Goal: Task Accomplishment & Management: Use online tool/utility

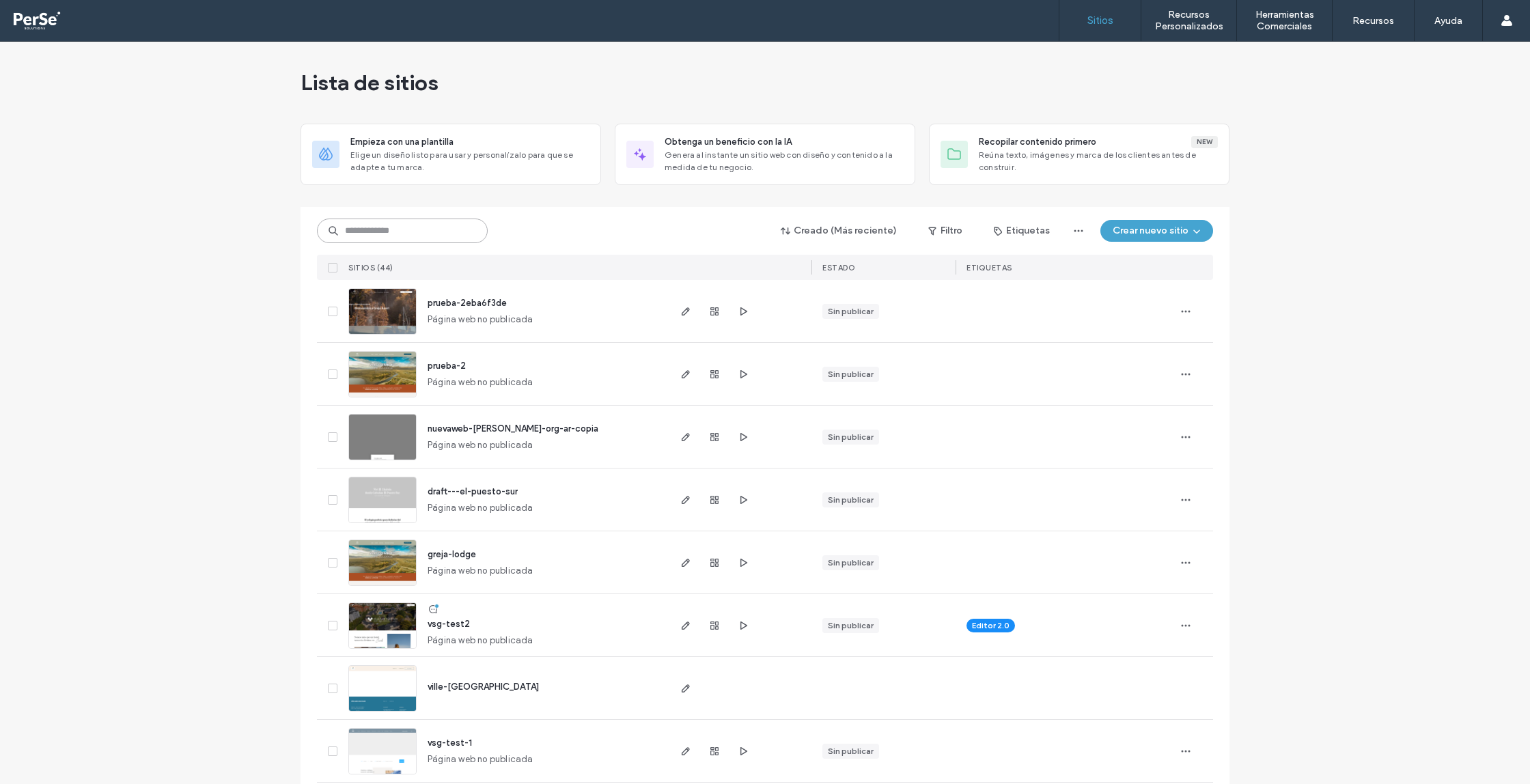
click at [389, 229] on input at bounding box center [402, 231] width 170 height 25
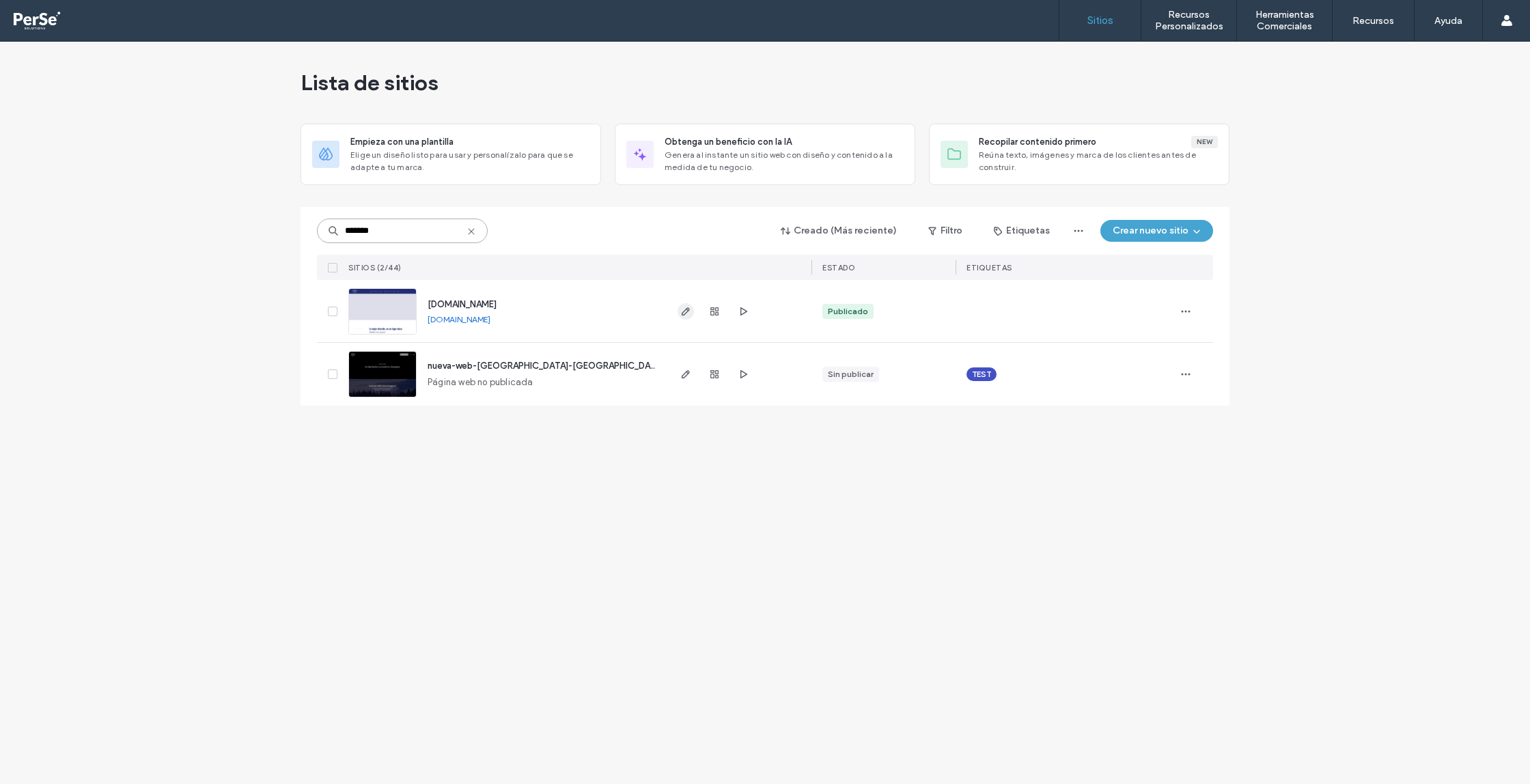
type input "*******"
click at [687, 315] on icon "button" at bounding box center [686, 312] width 11 height 11
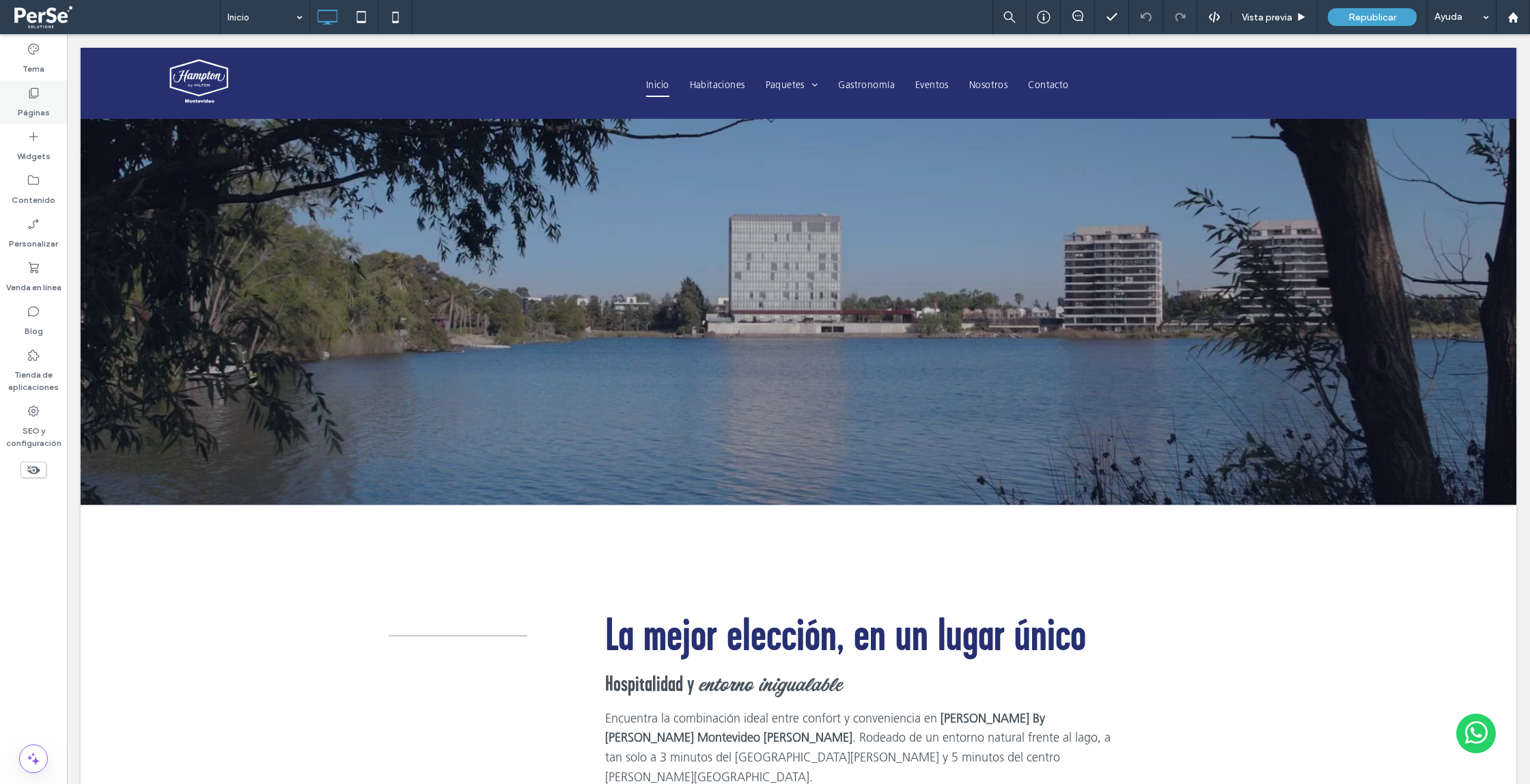
click at [31, 100] on label "Páginas" at bounding box center [34, 109] width 32 height 20
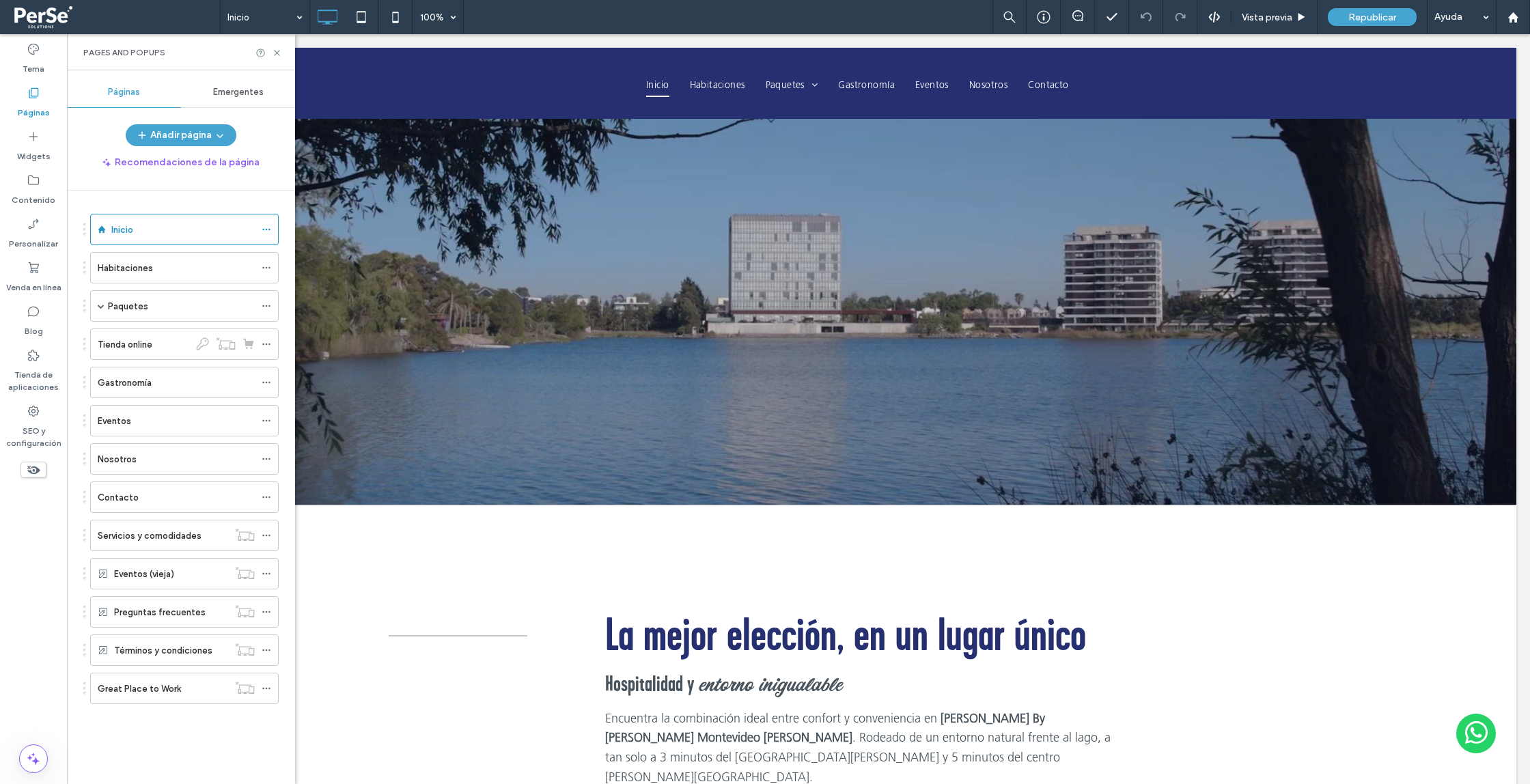
click at [225, 99] on div "Emergentes" at bounding box center [238, 92] width 114 height 30
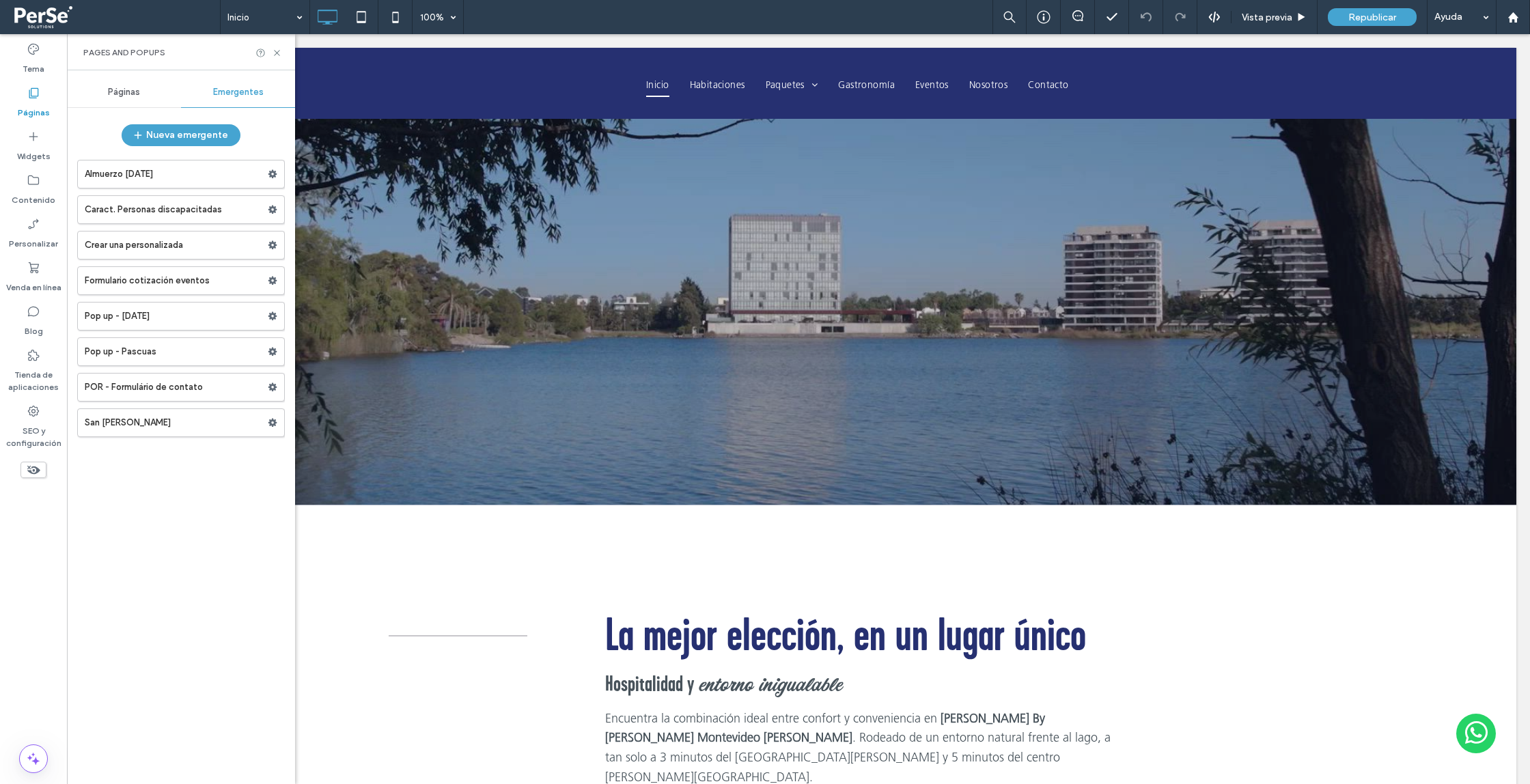
click at [112, 91] on span "Páginas" at bounding box center [124, 92] width 32 height 11
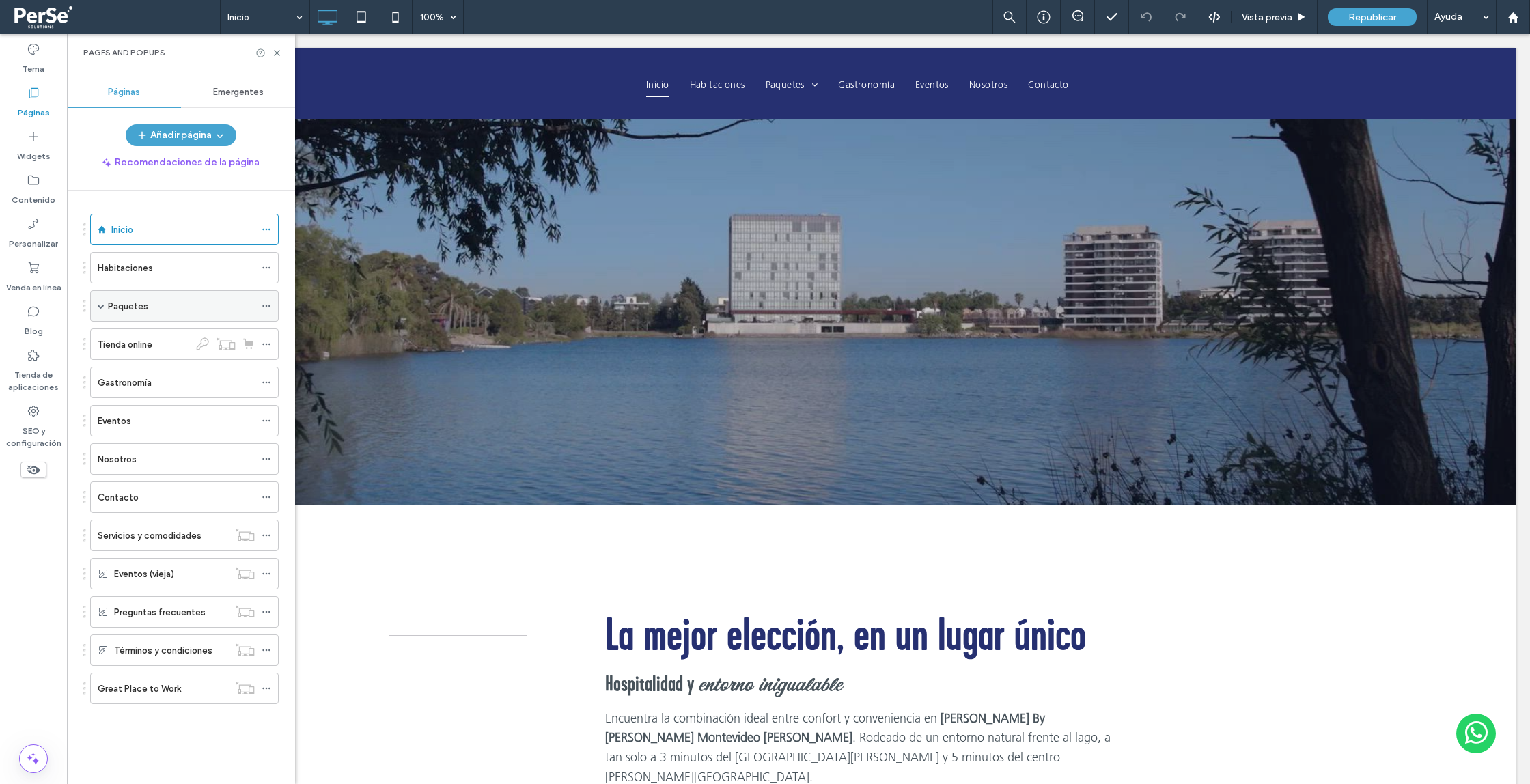
click at [220, 305] on div "Paquetes" at bounding box center [181, 306] width 147 height 14
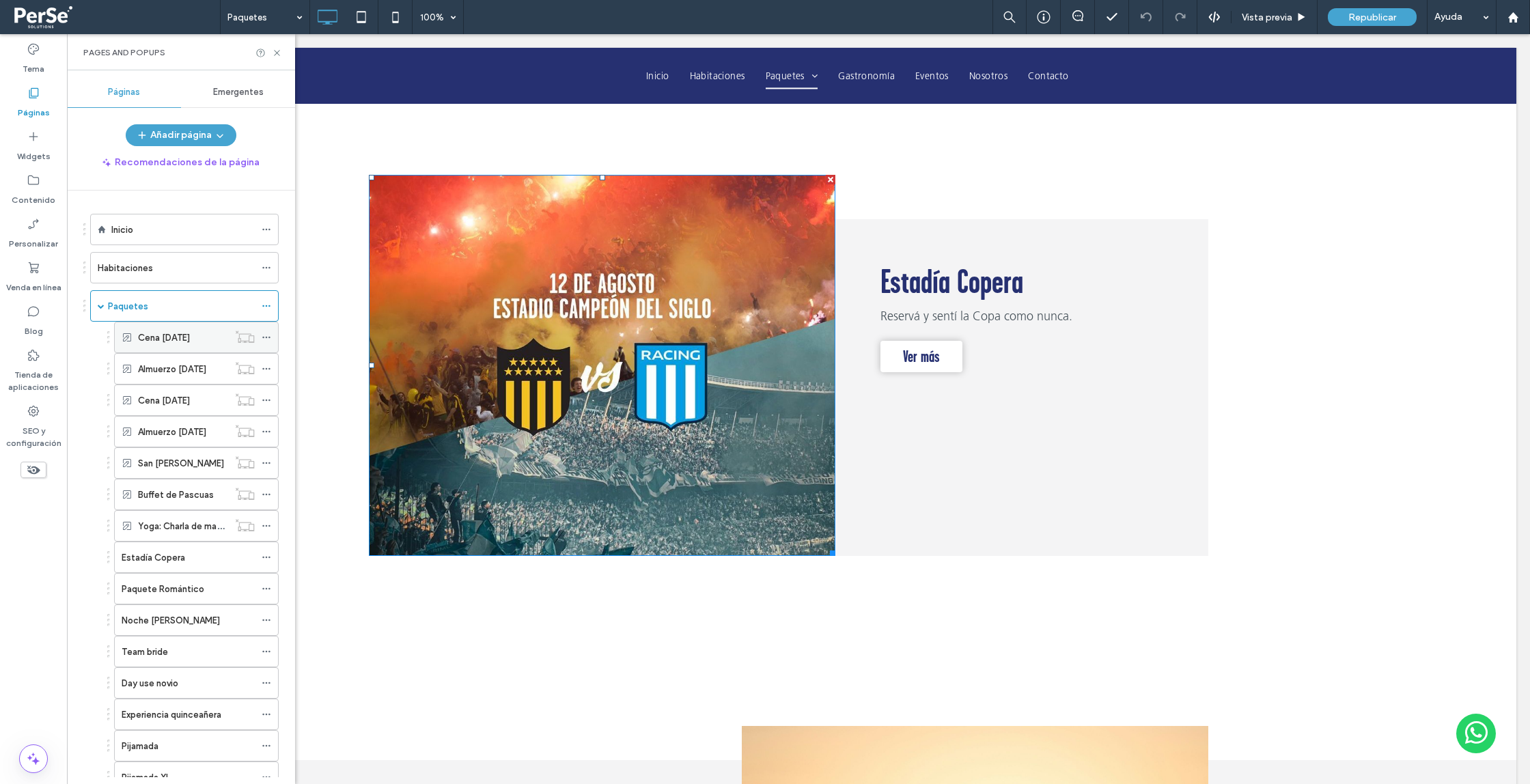
scroll to position [507, 0]
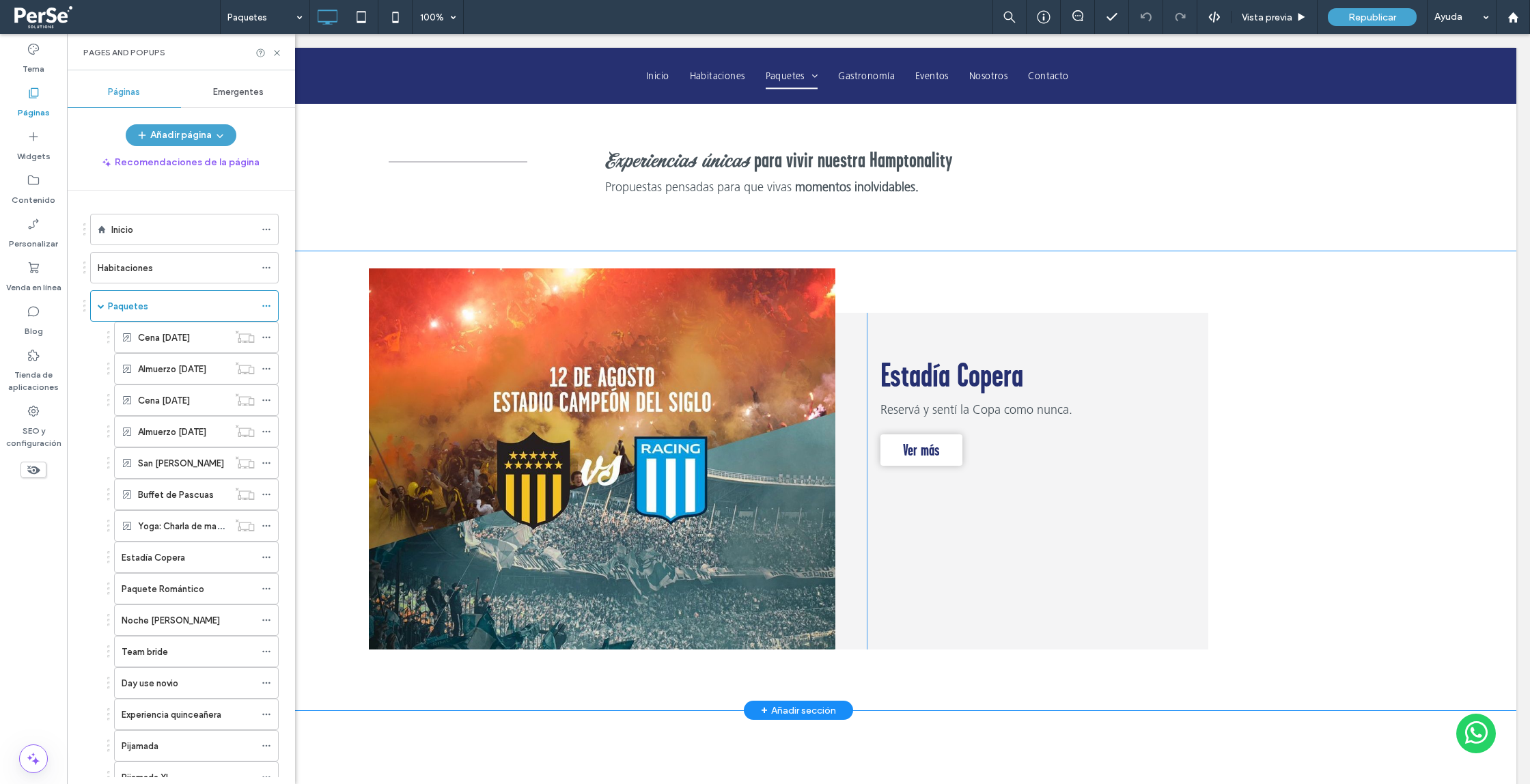
click at [327, 258] on div "Click To Paste Estadía Copera Reservá y sentí la Copa como nunca. Ver más Click…" at bounding box center [798, 481] width 1436 height 460
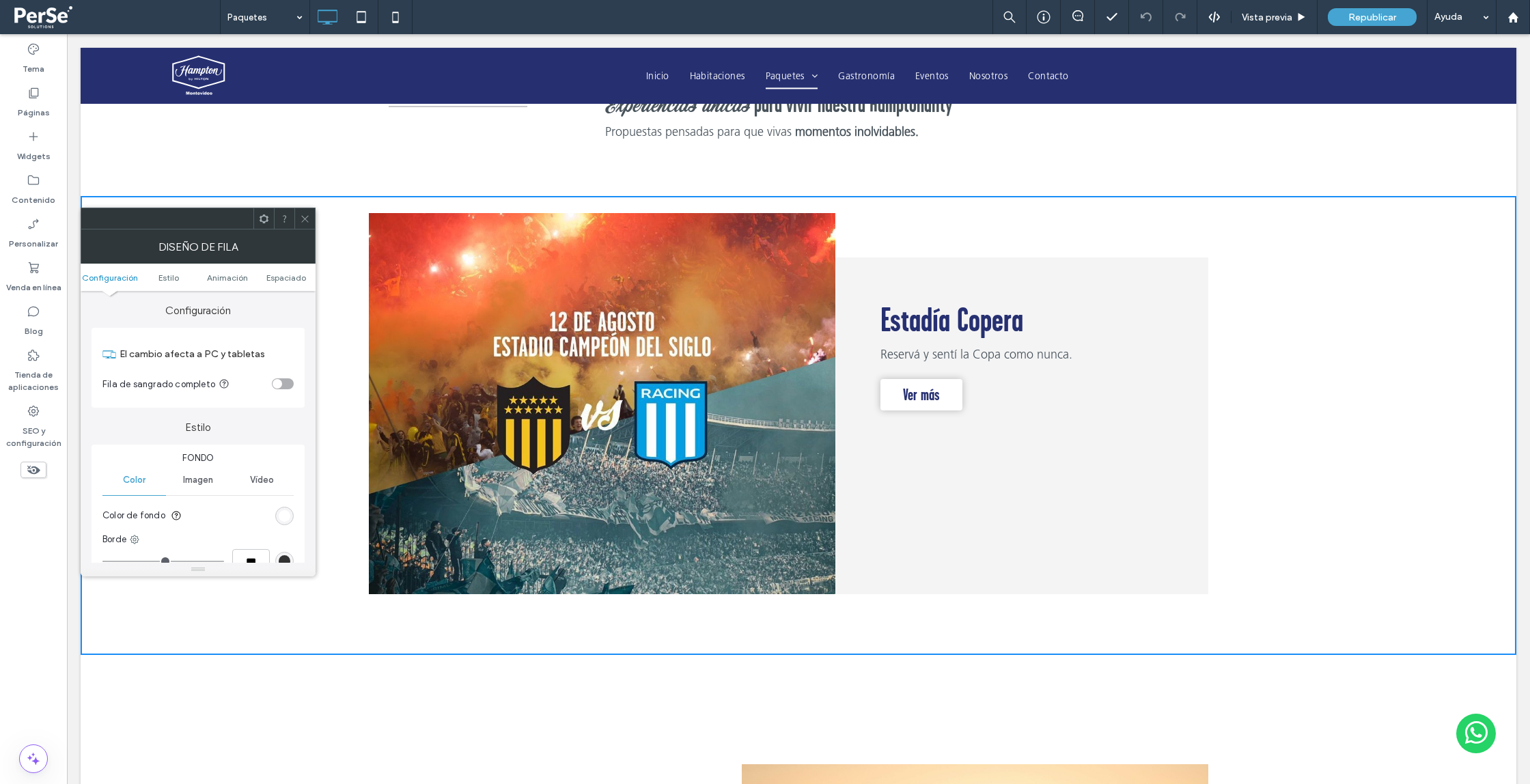
scroll to position [439, 0]
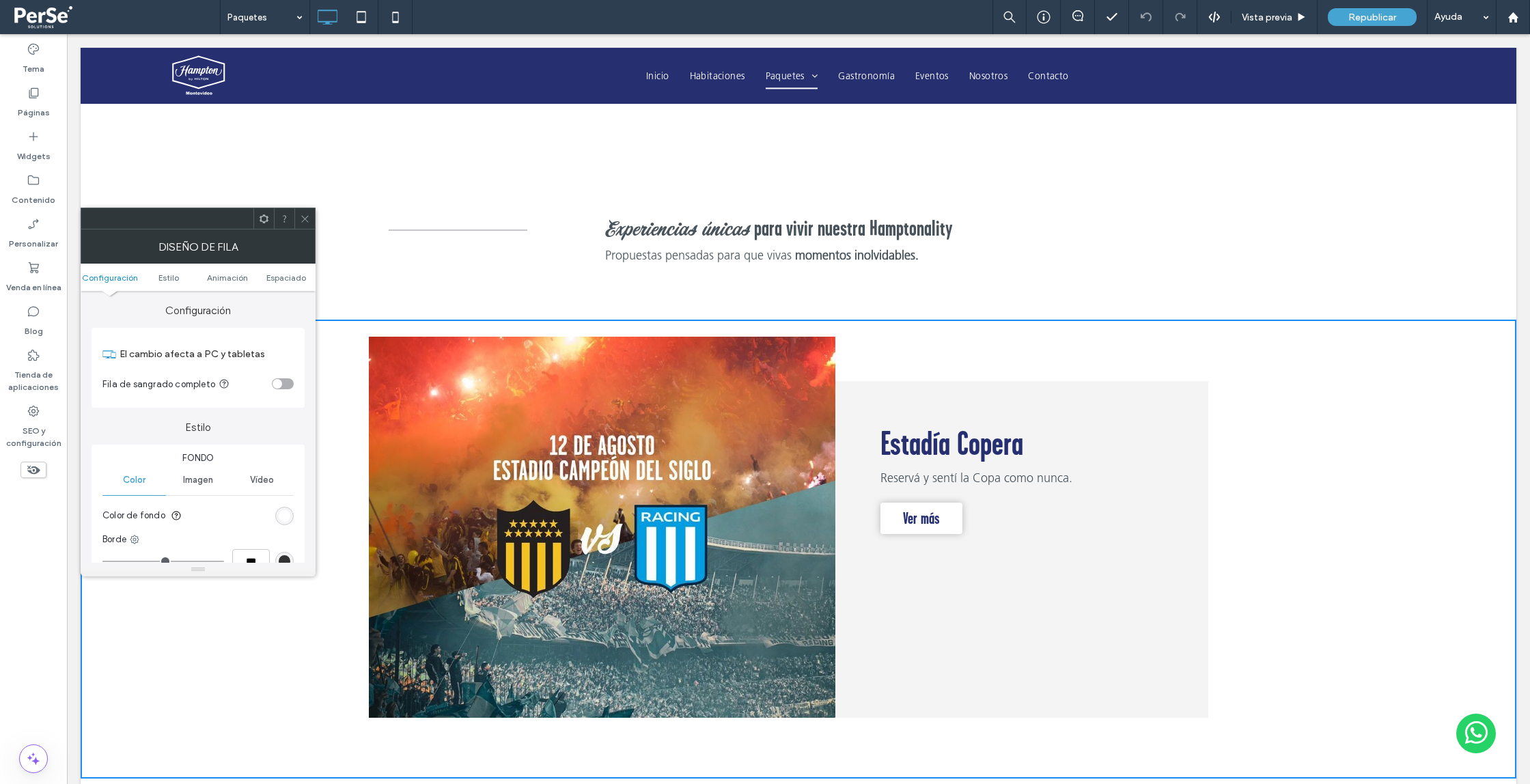
click at [305, 218] on use at bounding box center [305, 218] width 7 height 7
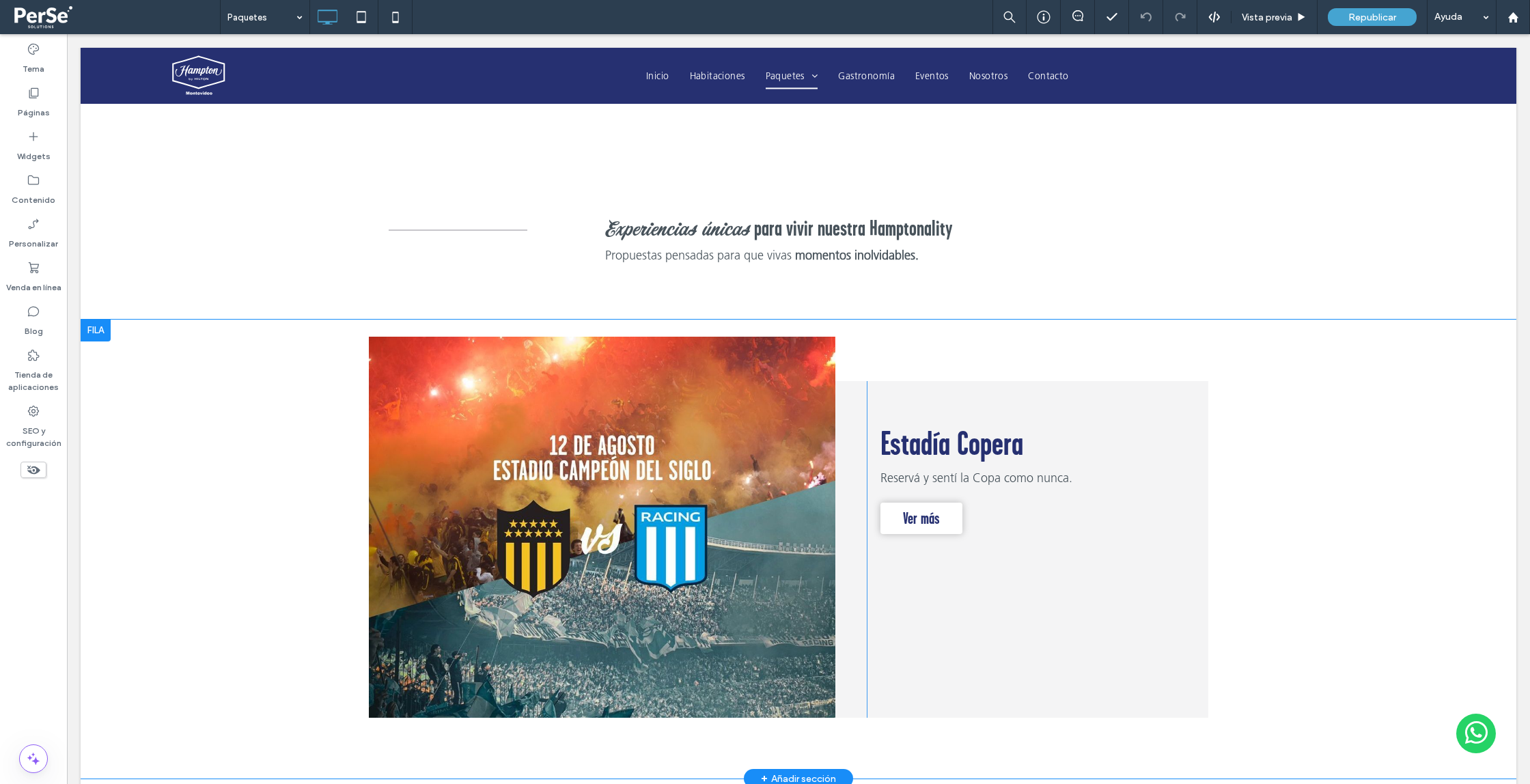
click at [218, 346] on div "Click To Paste Estadía Copera Reservá y sentí la Copa como nunca. Ver más Click…" at bounding box center [798, 550] width 1436 height 460
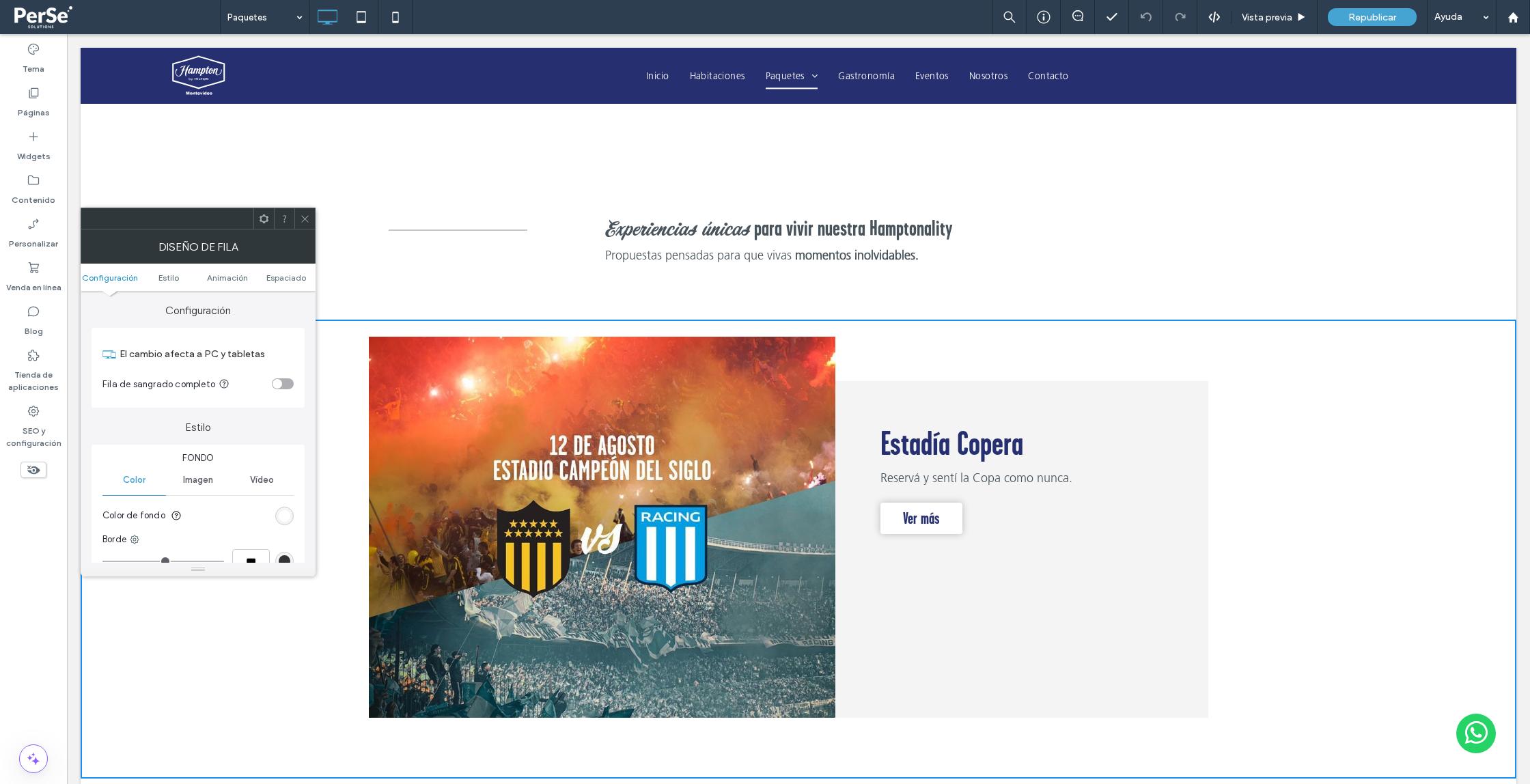
click at [302, 223] on icon at bounding box center [305, 219] width 11 height 11
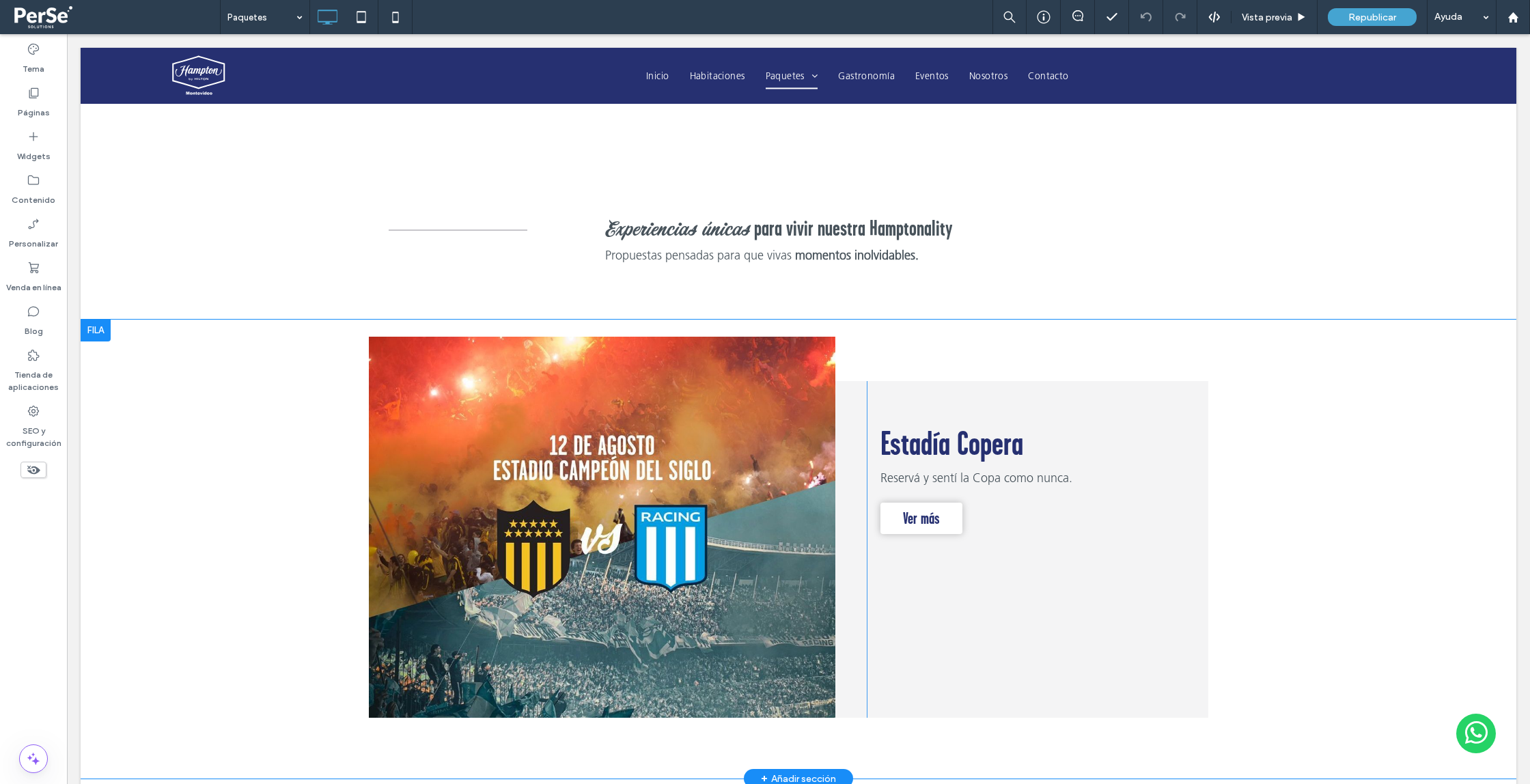
click at [99, 325] on div at bounding box center [96, 330] width 30 height 22
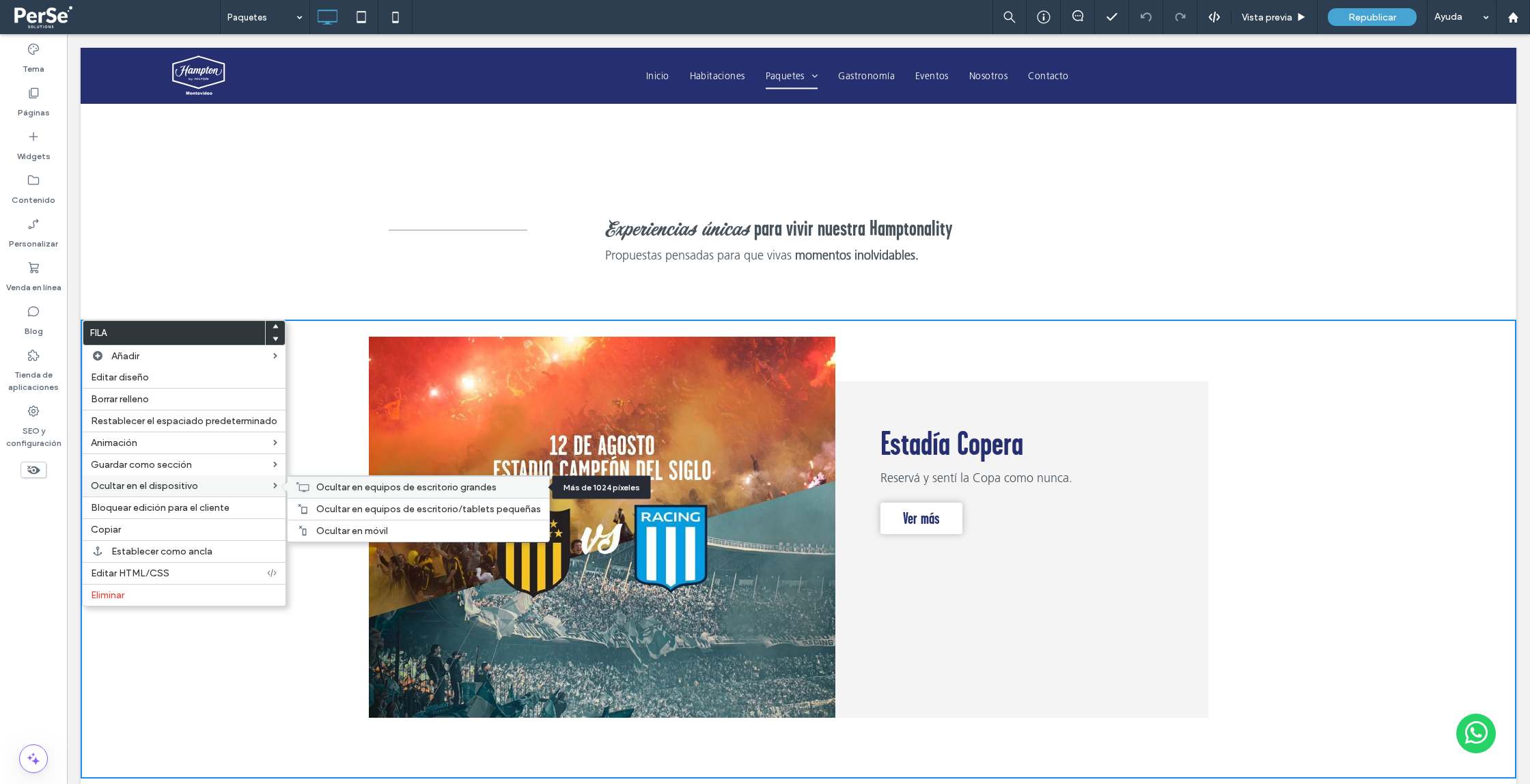
click at [320, 497] on div "Ocultar en equipos de escritorio grandes" at bounding box center [418, 487] width 262 height 22
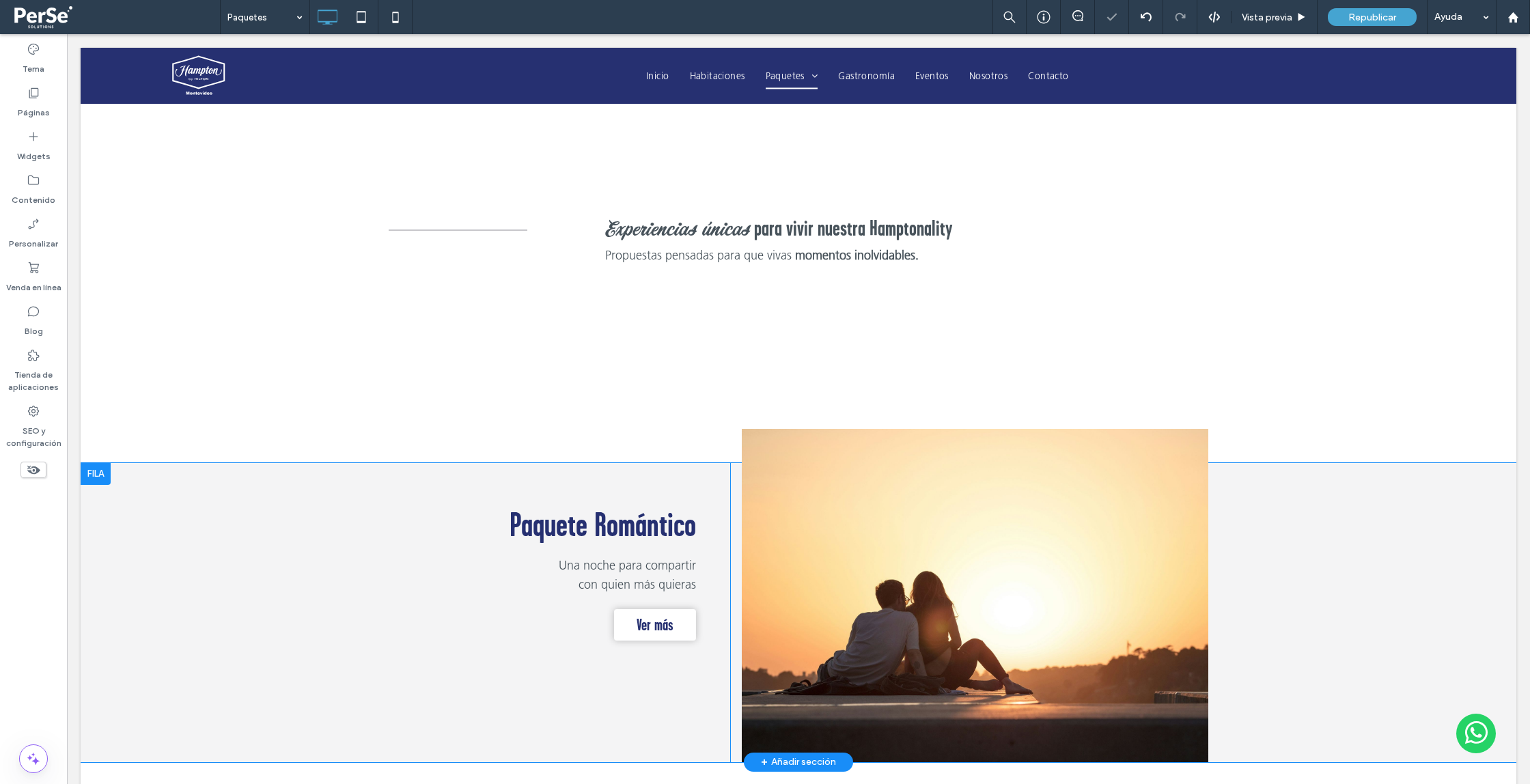
click at [87, 476] on div at bounding box center [96, 473] width 30 height 22
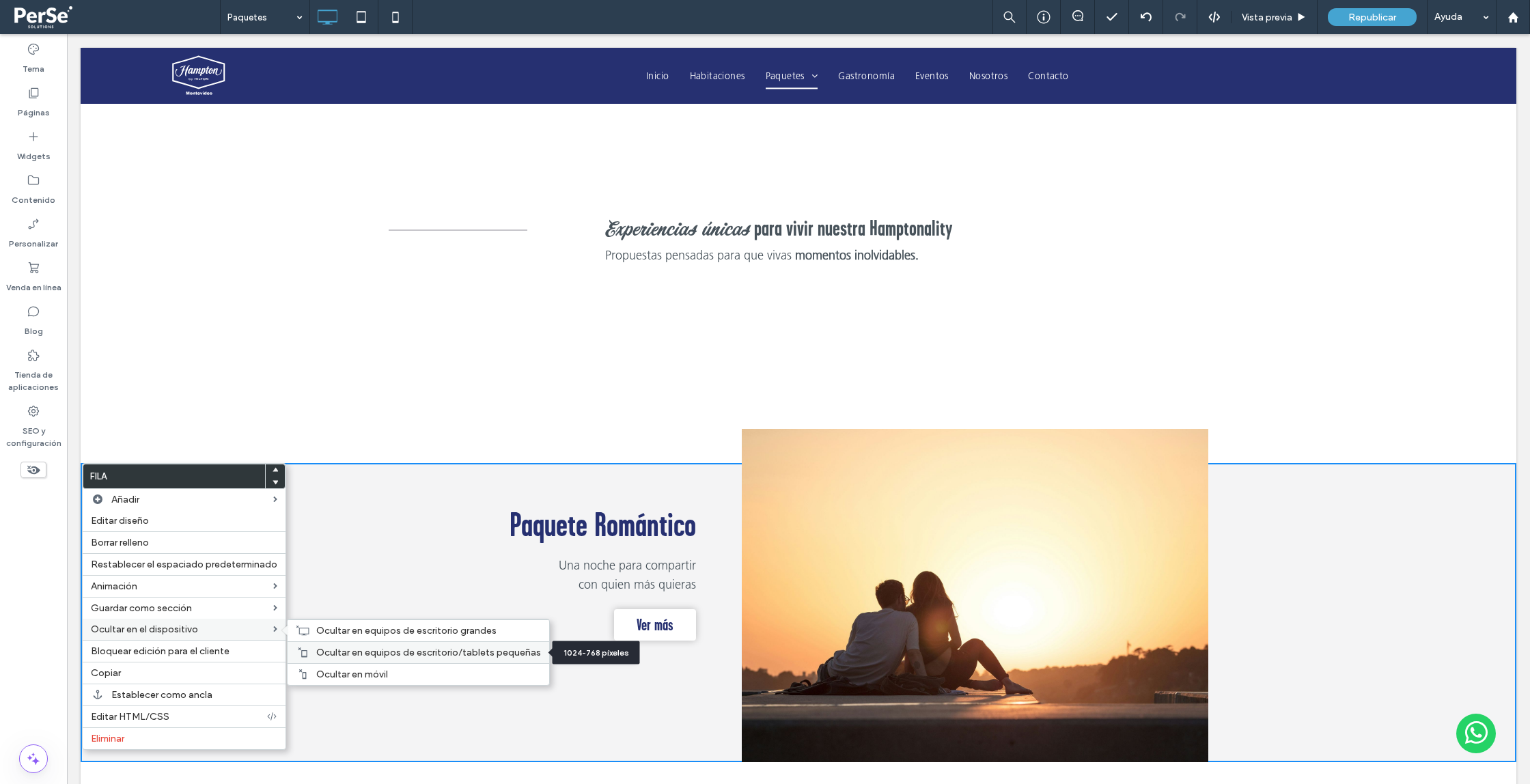
click at [306, 655] on div at bounding box center [302, 652] width 13 height 11
click at [299, 635] on use at bounding box center [303, 630] width 13 height 10
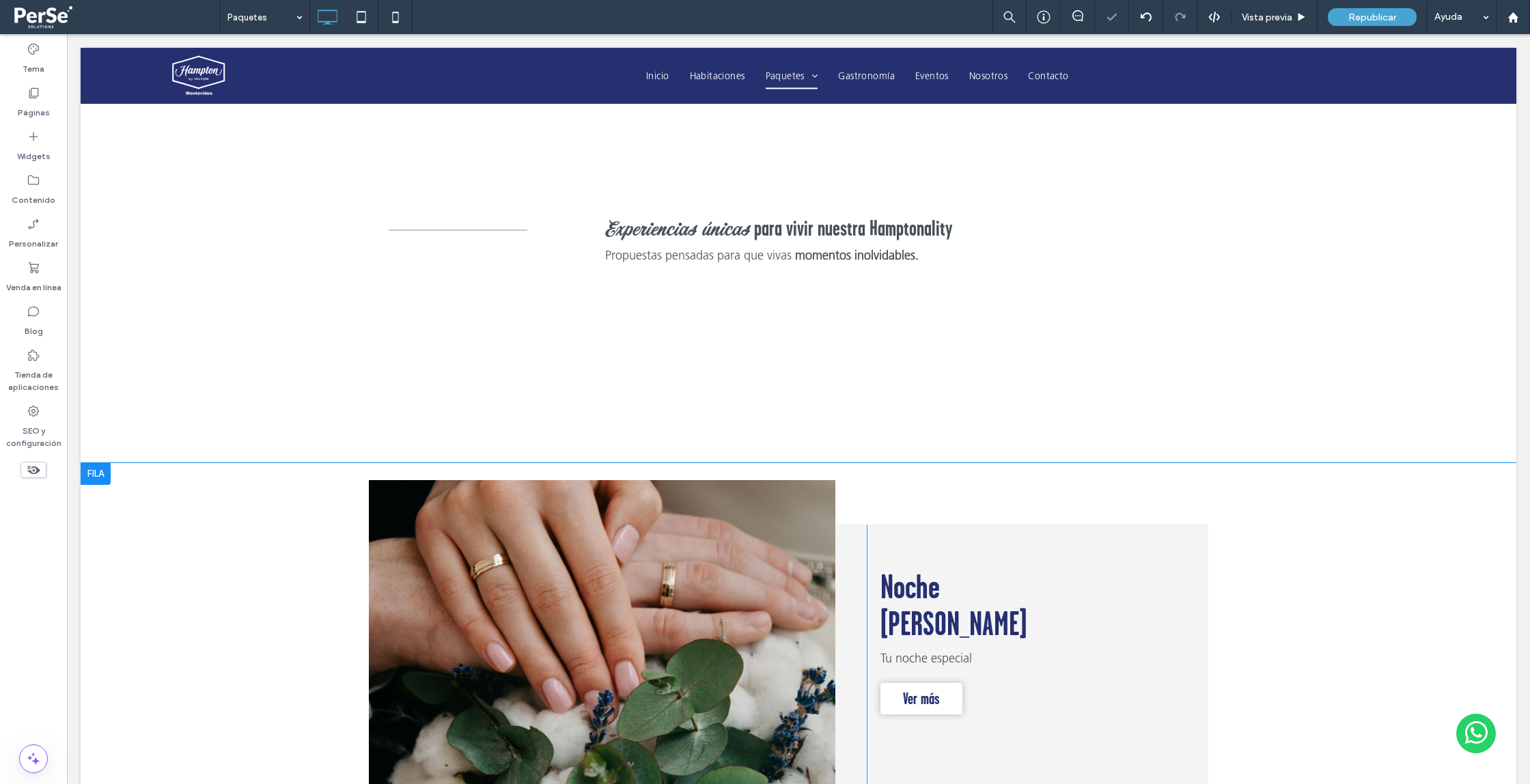
click at [87, 471] on div at bounding box center [96, 473] width 30 height 22
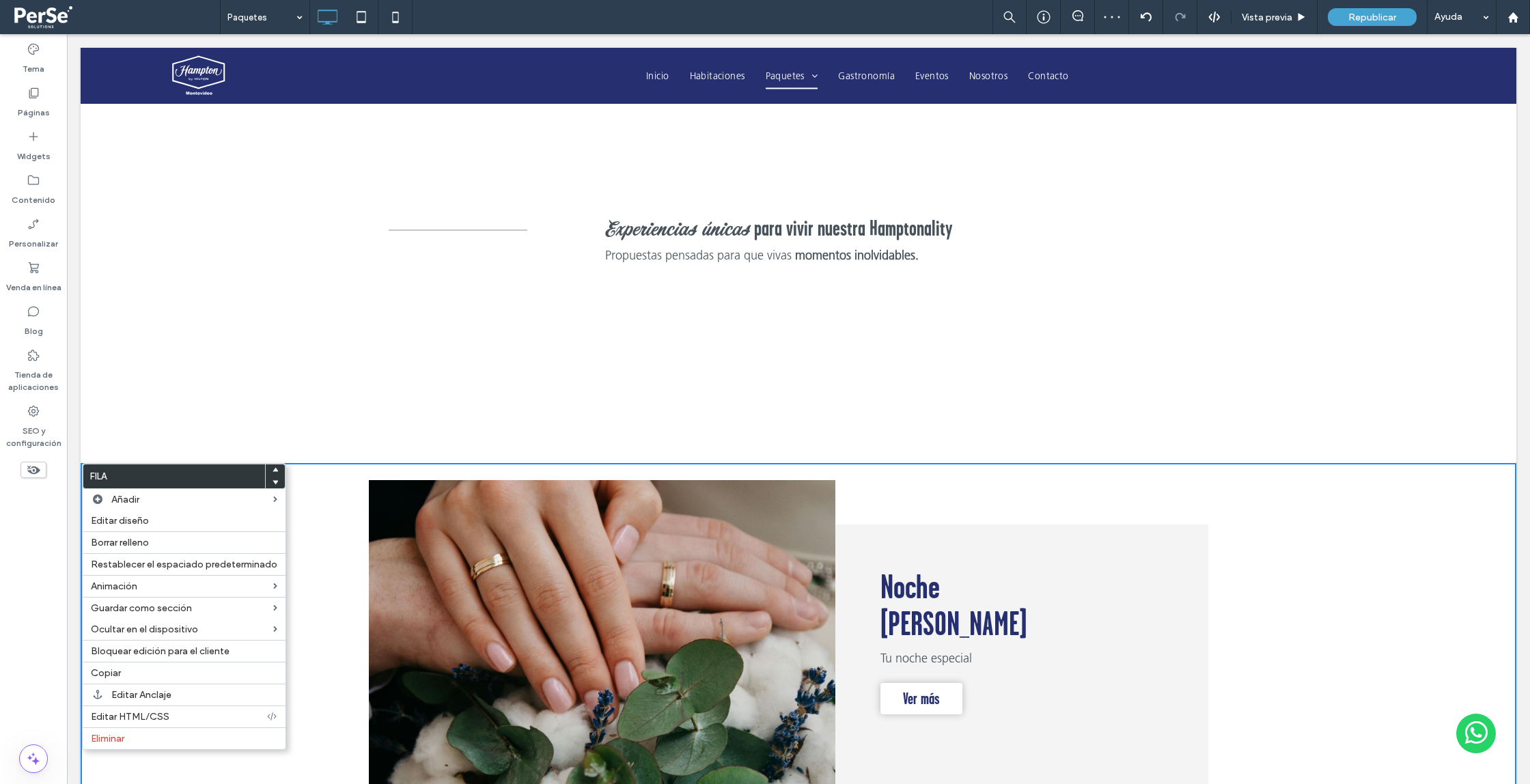
click at [153, 404] on div "Click To Paste Fila + Añadir sección" at bounding box center [798, 364] width 1436 height 89
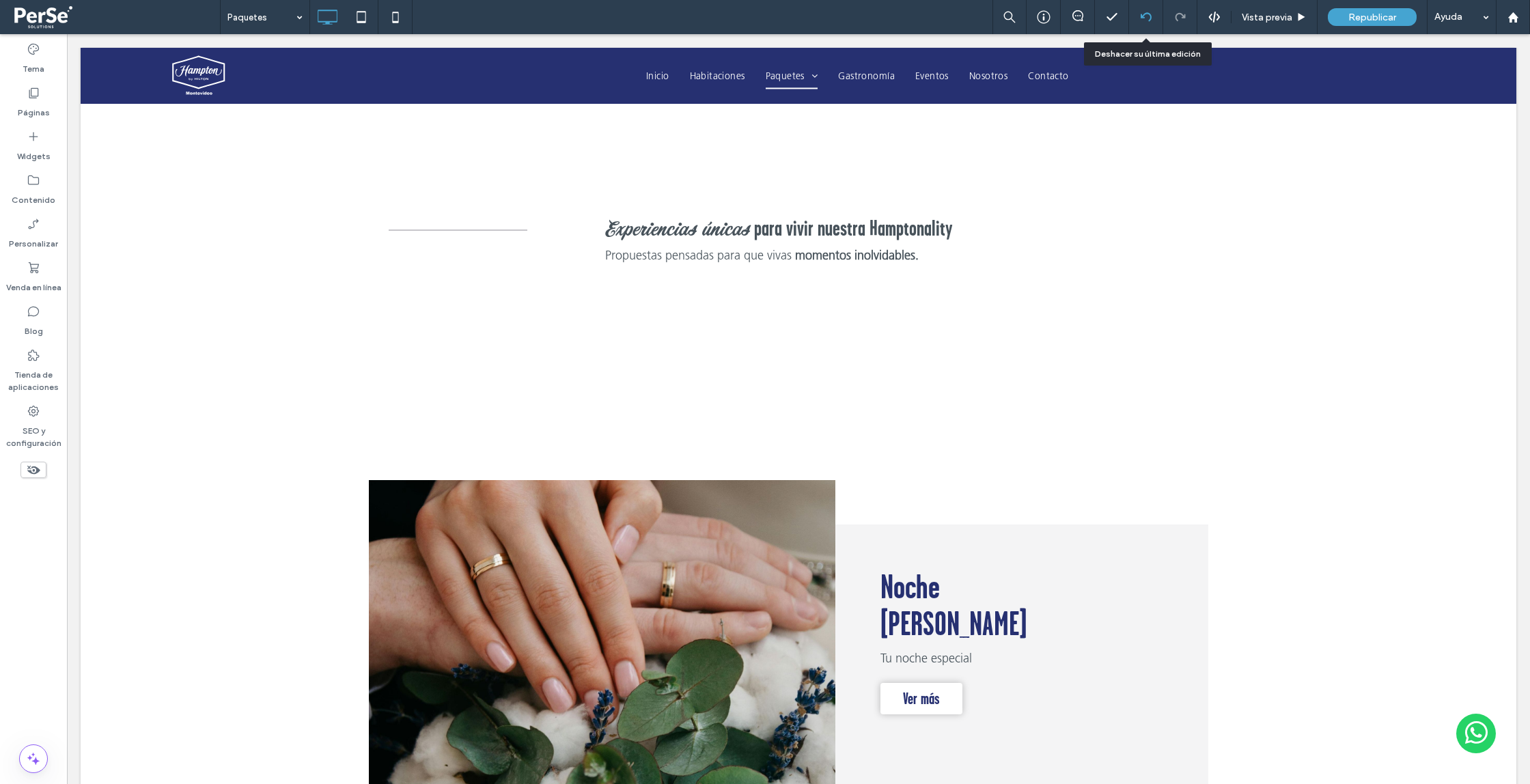
click at [1138, 16] on div at bounding box center [1146, 17] width 34 height 11
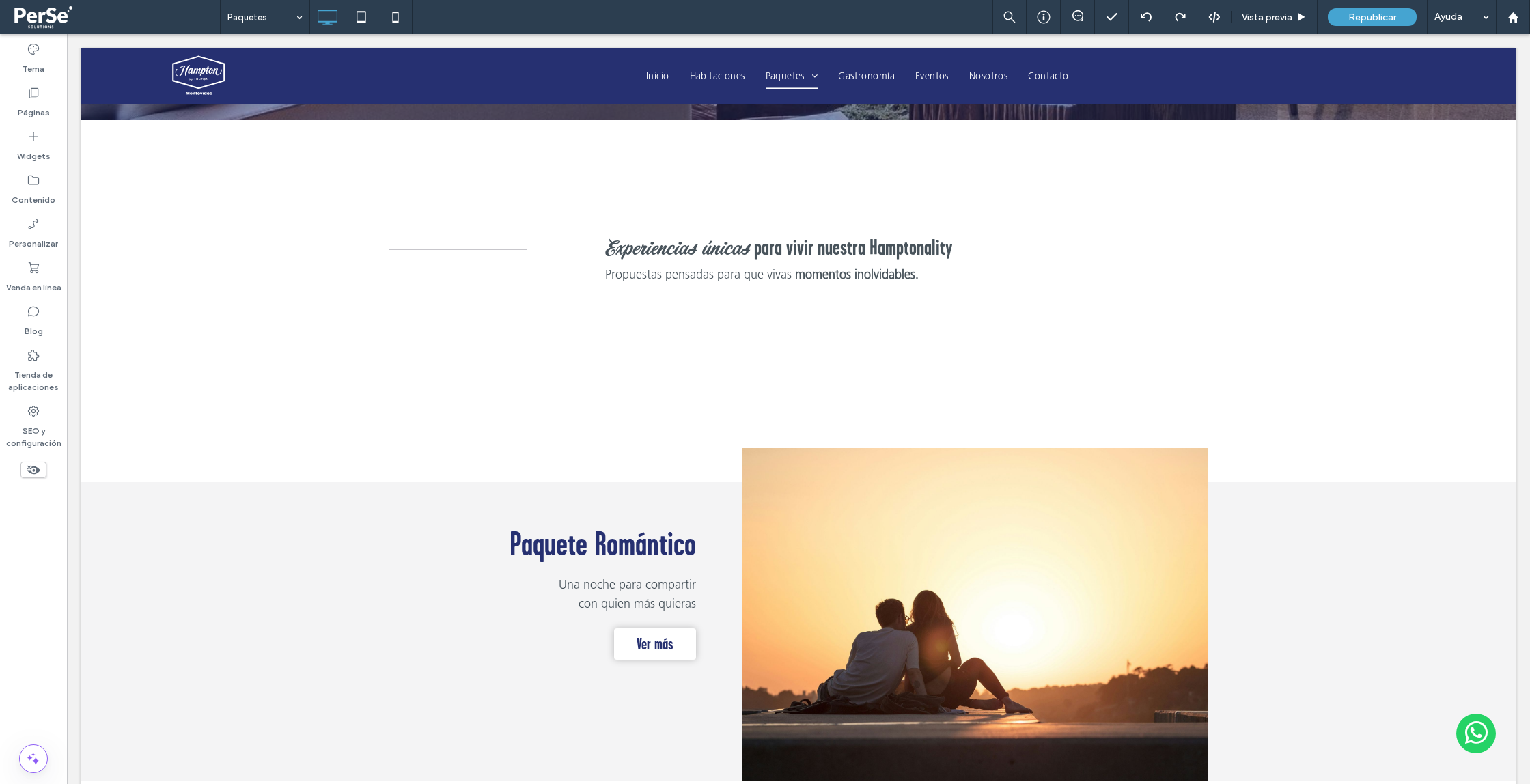
scroll to position [418, 0]
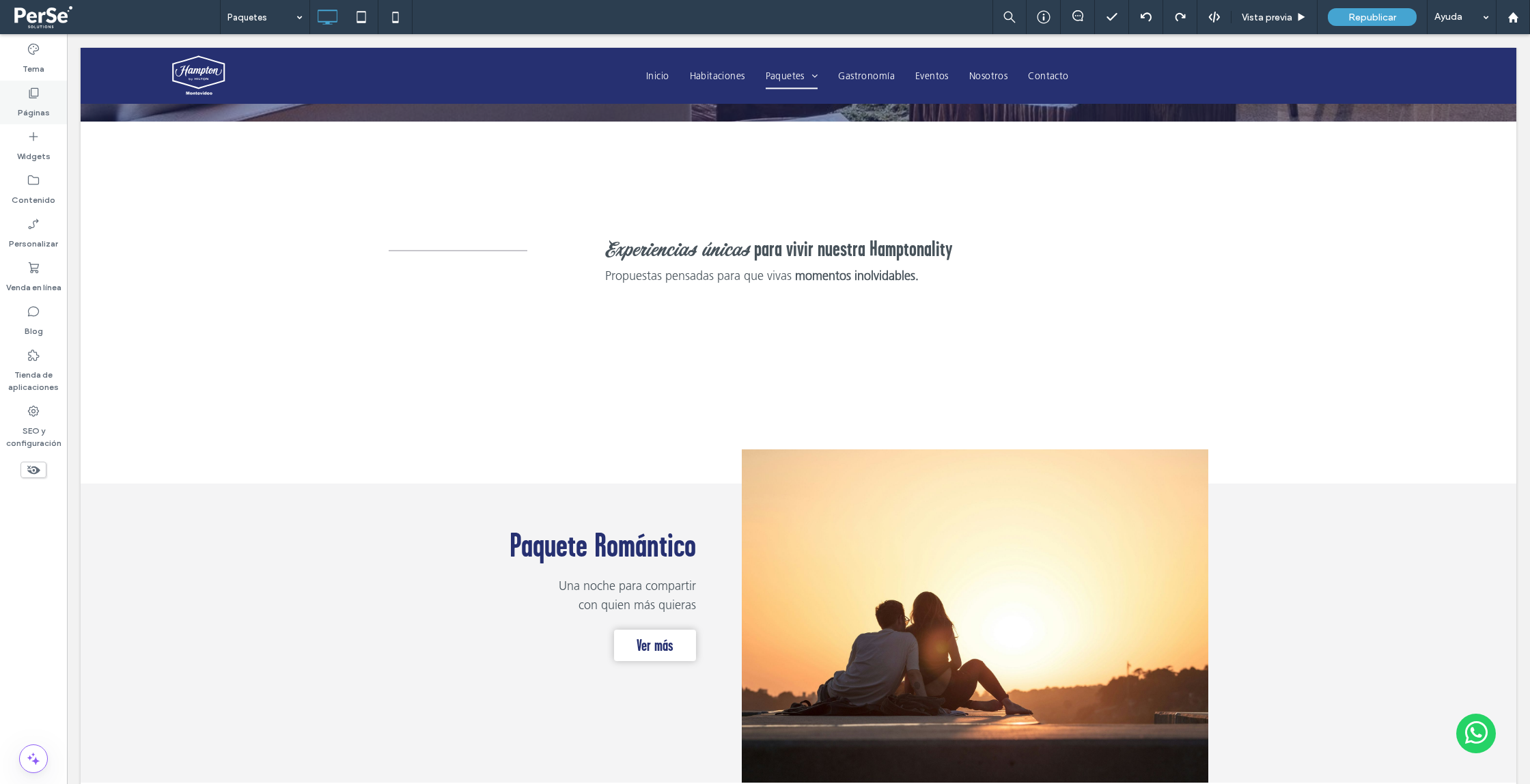
click at [36, 96] on use at bounding box center [34, 93] width 10 height 11
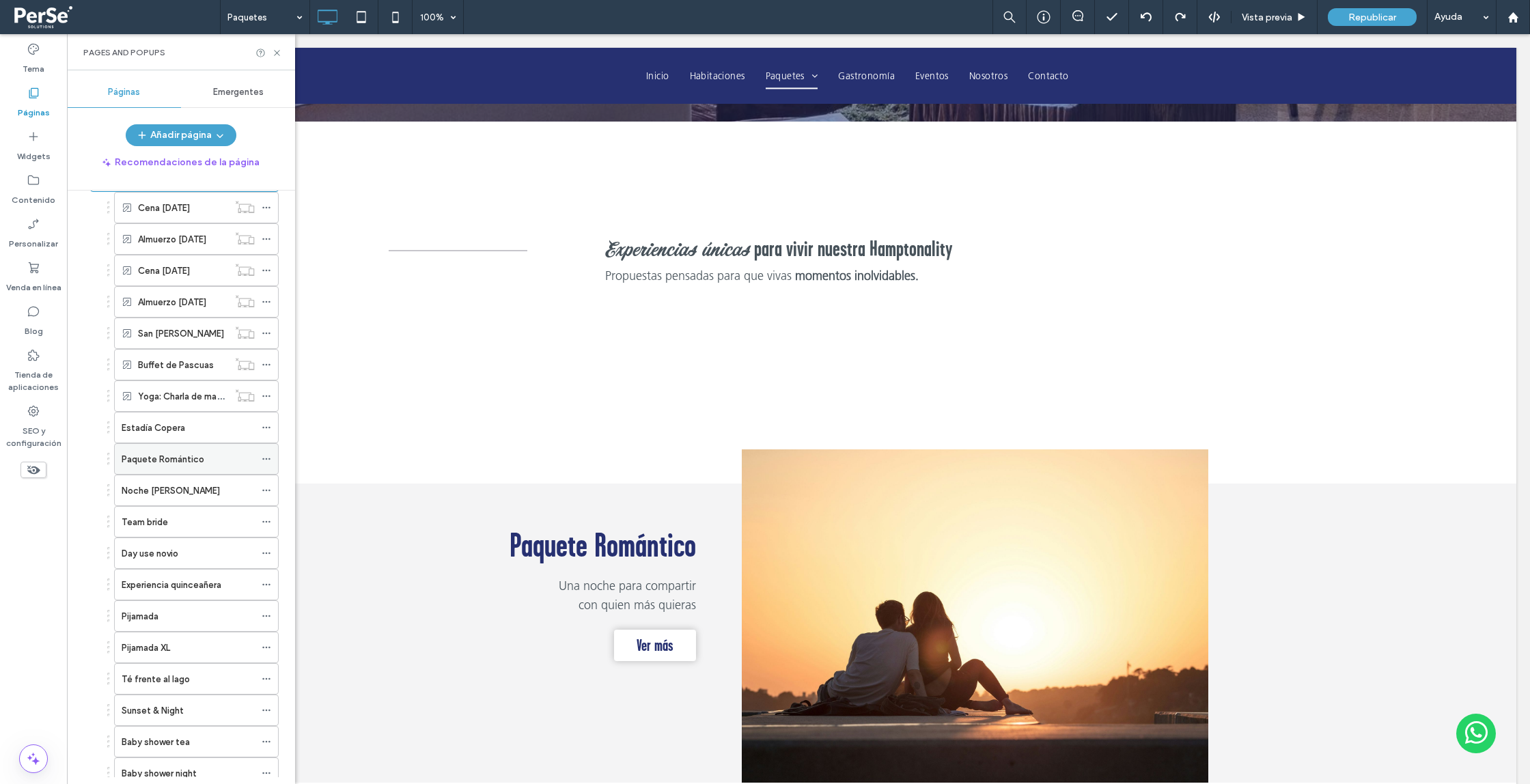
scroll to position [136, 0]
click at [268, 418] on icon at bounding box center [266, 421] width 10 height 10
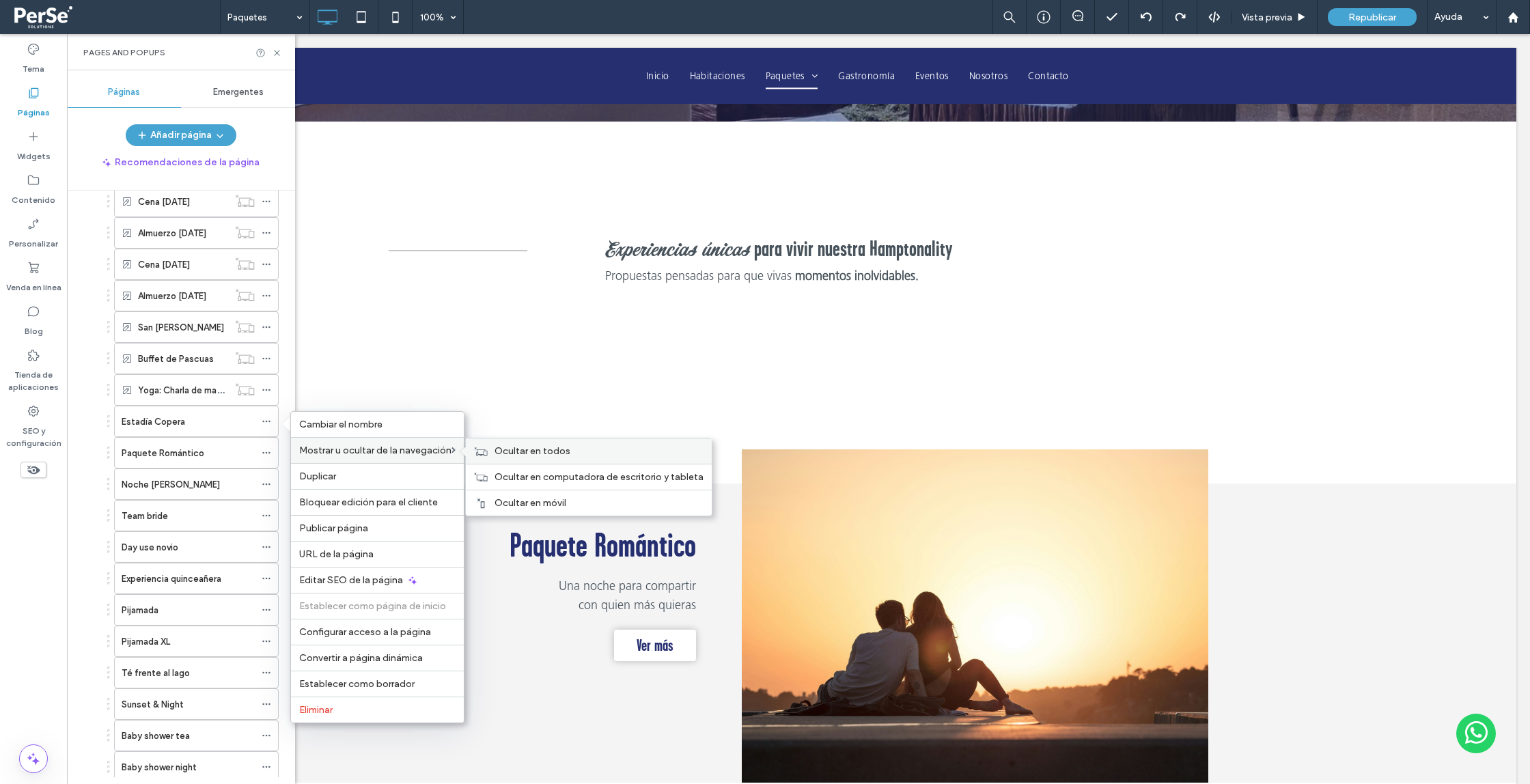
click at [599, 454] on label "Ocultar en todos" at bounding box center [599, 450] width 209 height 12
click at [415, 689] on label "Establecer como borrador" at bounding box center [377, 684] width 156 height 12
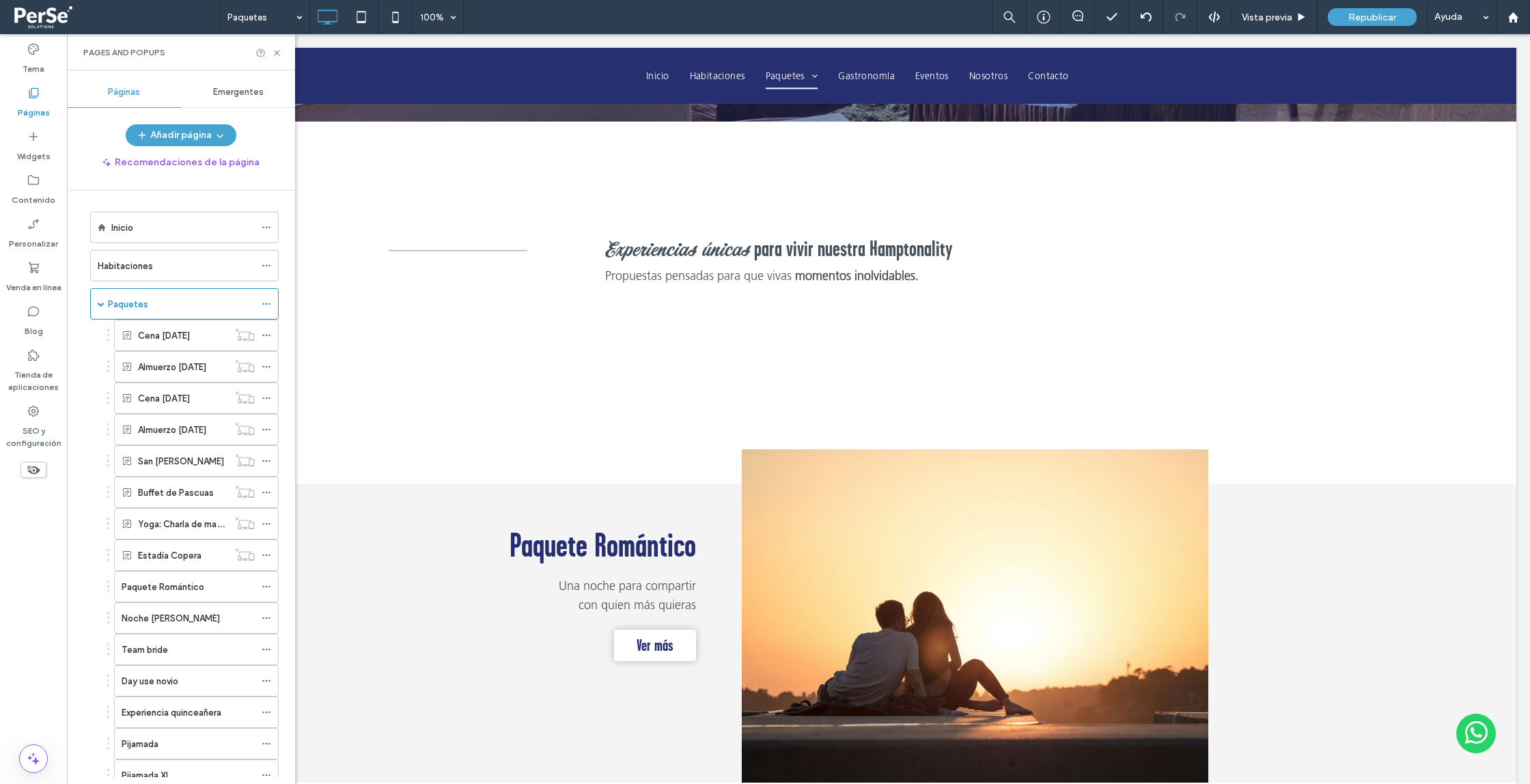
scroll to position [0, 0]
click at [232, 305] on div "Paquetes" at bounding box center [181, 306] width 147 height 14
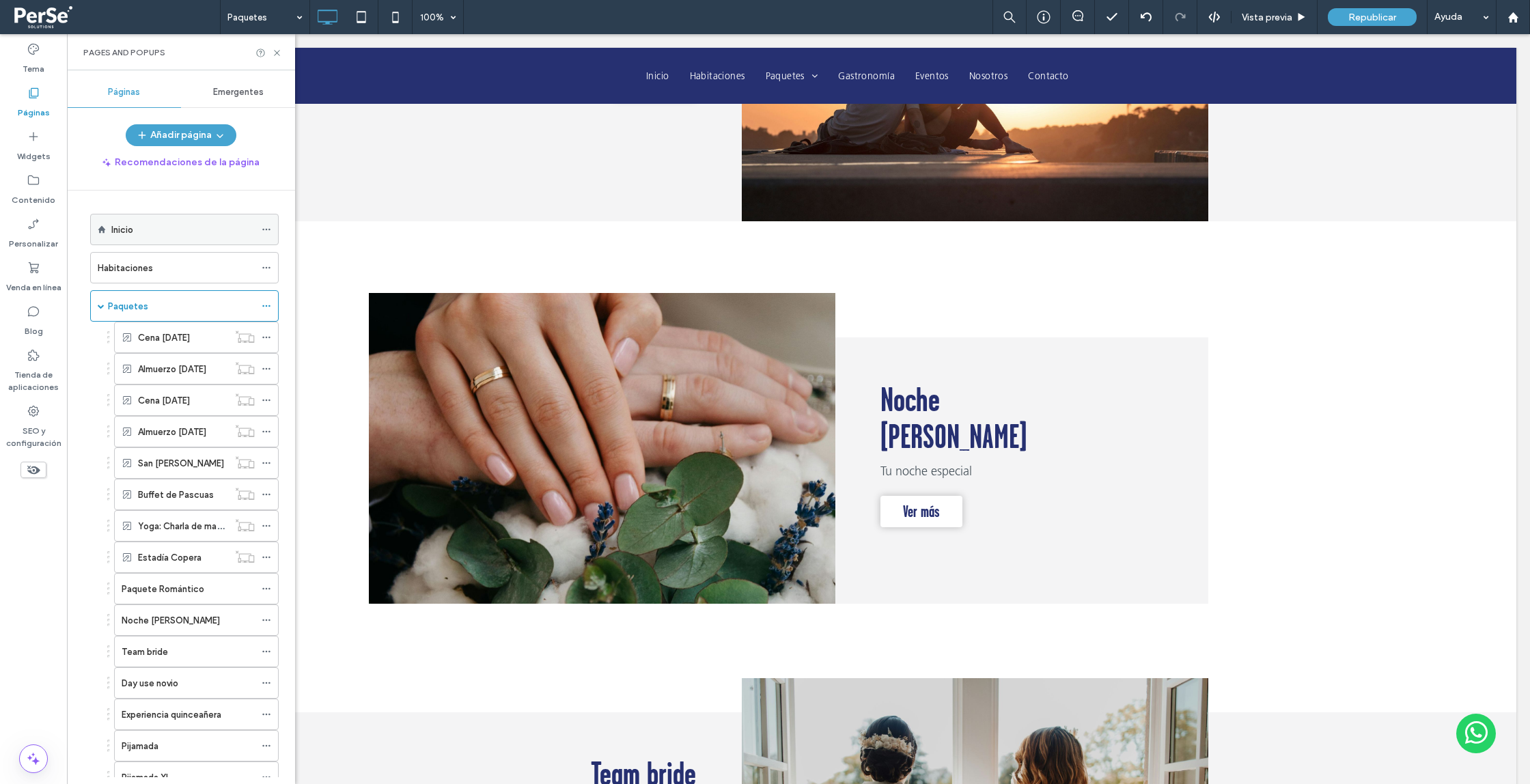
click at [147, 224] on div "Inicio" at bounding box center [183, 230] width 144 height 14
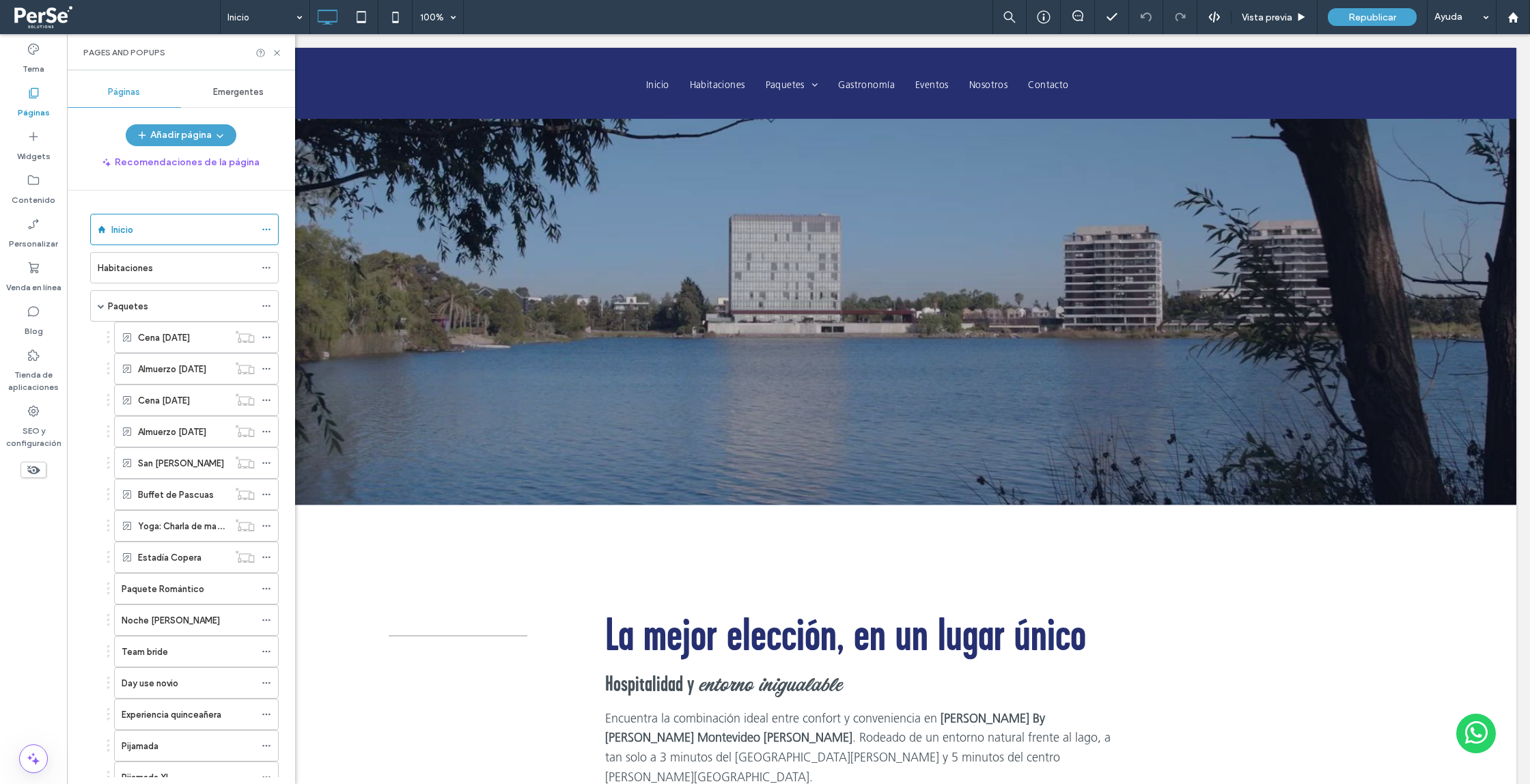
click at [229, 99] on div "Emergentes" at bounding box center [238, 92] width 114 height 30
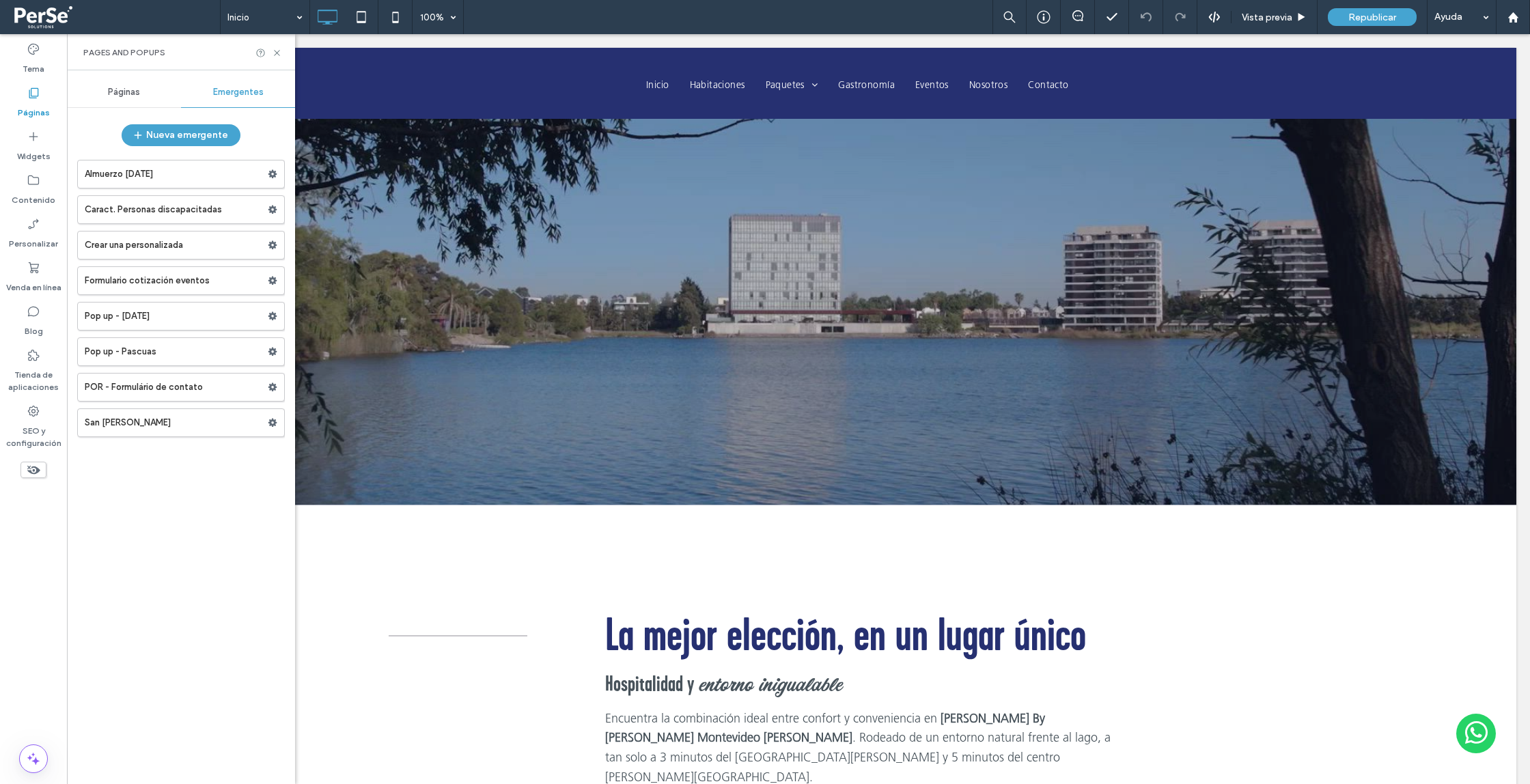
click at [123, 91] on span "Páginas" at bounding box center [124, 92] width 32 height 11
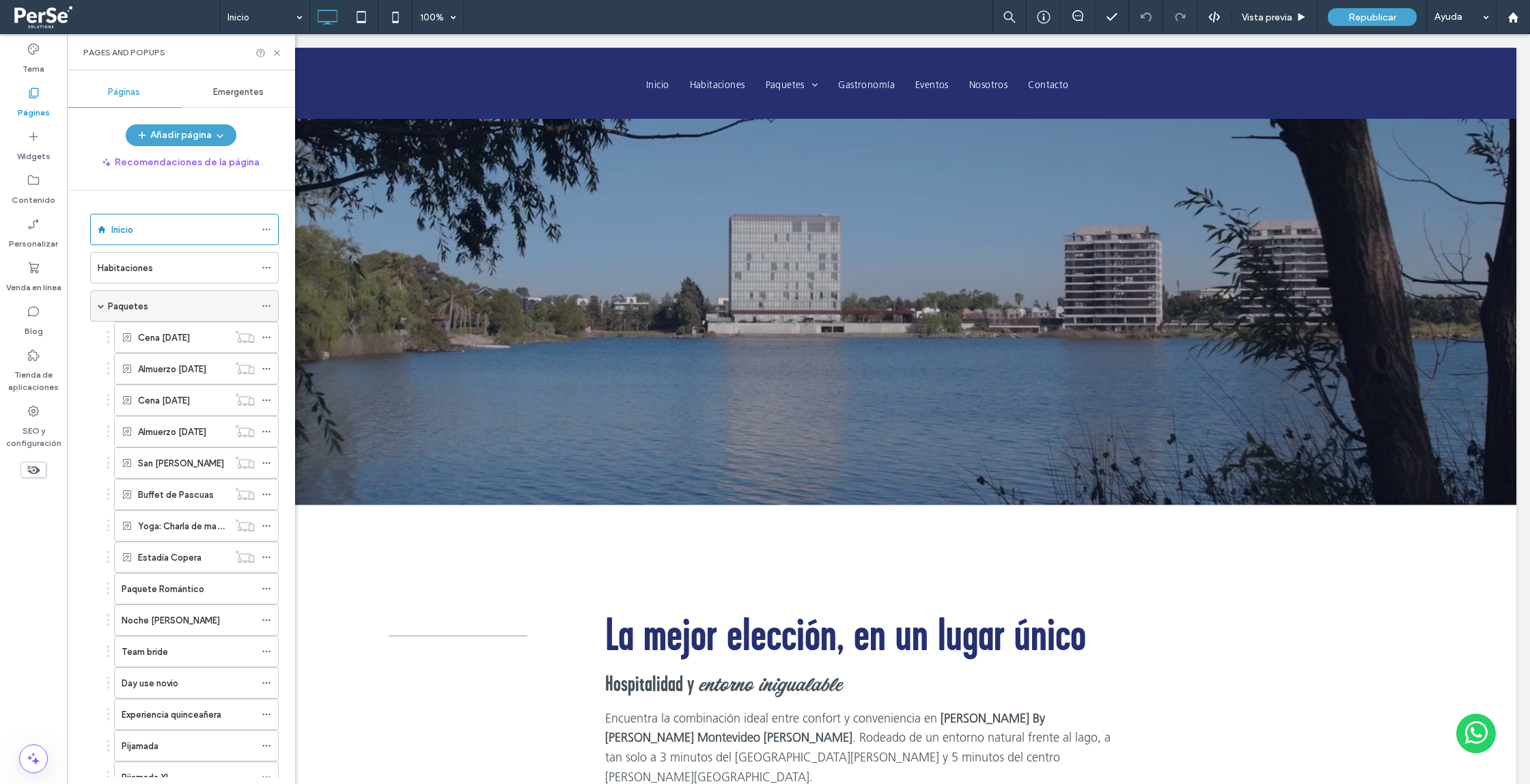
click at [165, 305] on div "Paquetes" at bounding box center [181, 306] width 147 height 14
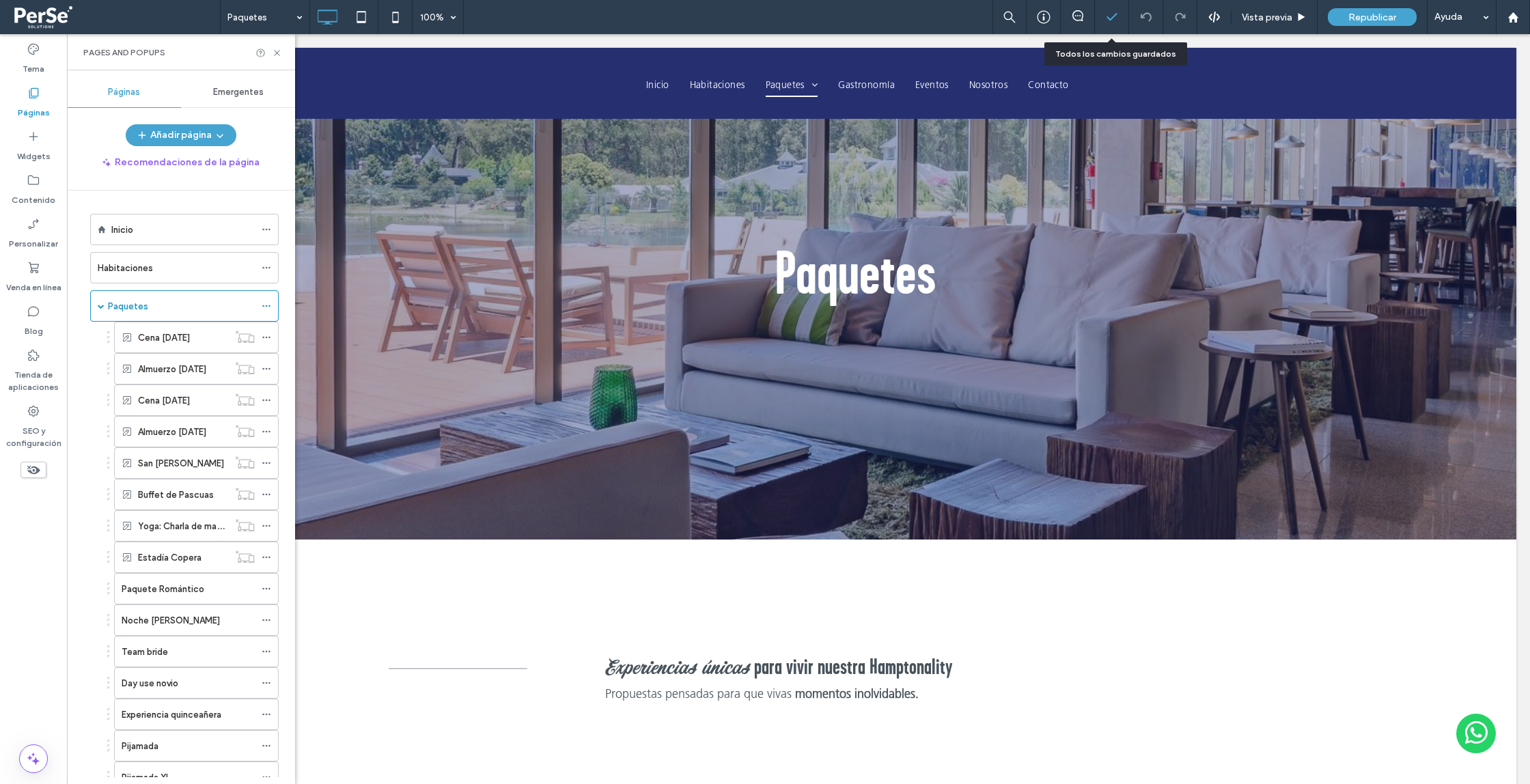
click at [1110, 14] on icon at bounding box center [1111, 17] width 13 height 13
click at [1284, 16] on span "Vista previa" at bounding box center [1266, 17] width 51 height 12
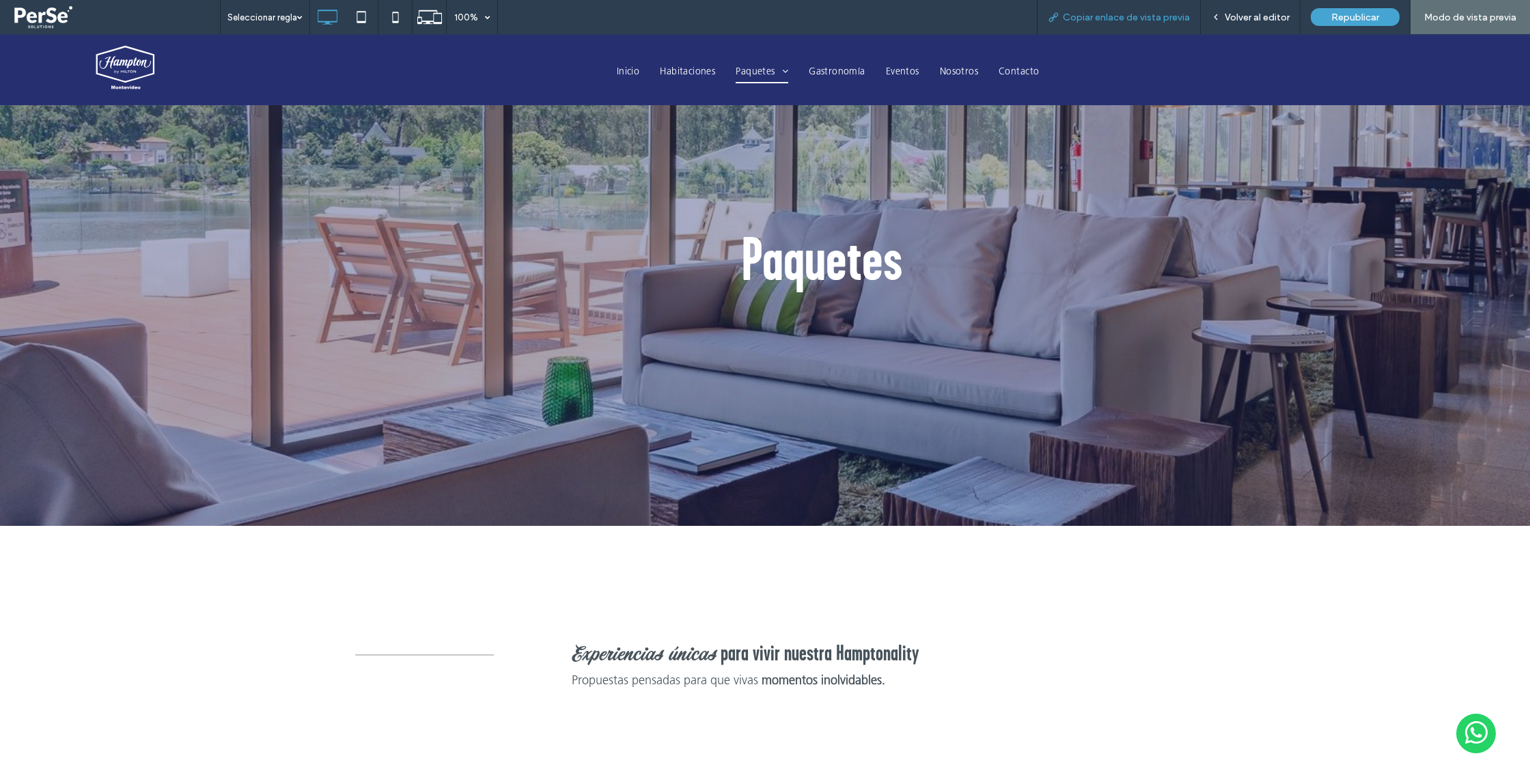
click at [1162, 16] on span "Copiar enlace de vista previa" at bounding box center [1126, 17] width 127 height 12
